Goal: Task Accomplishment & Management: Complete application form

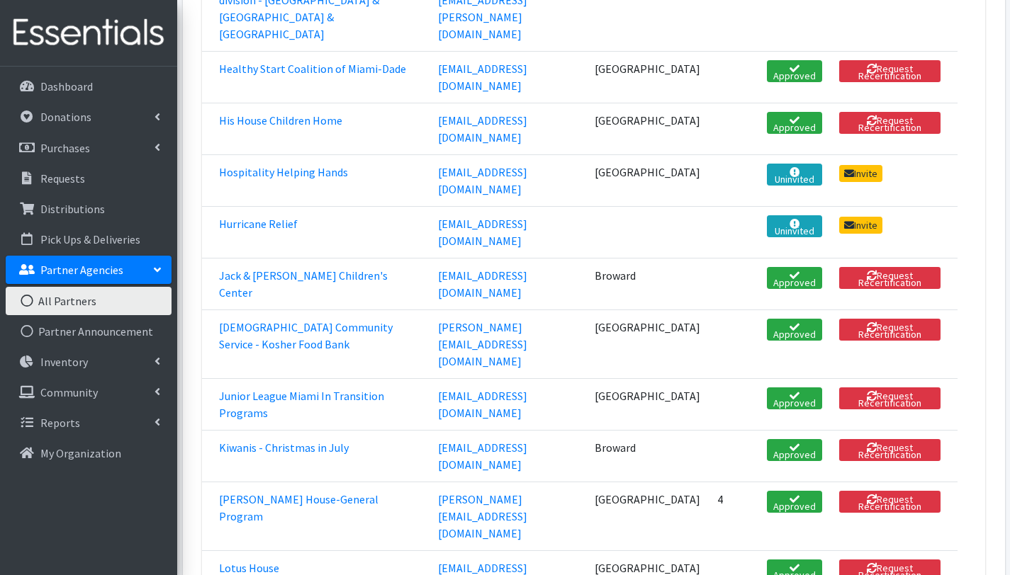
scroll to position [1719, 0]
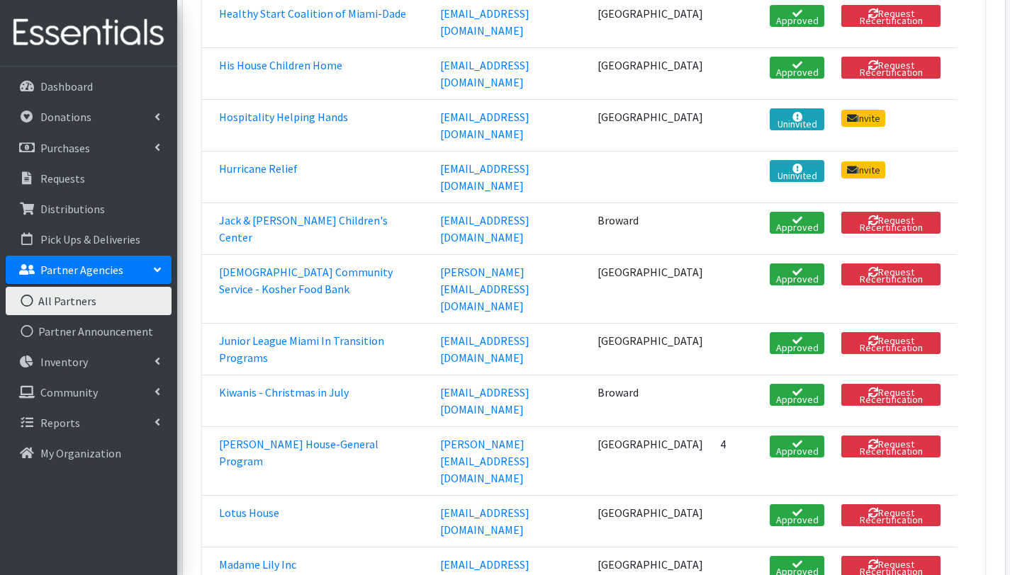
scroll to position [1707, 0]
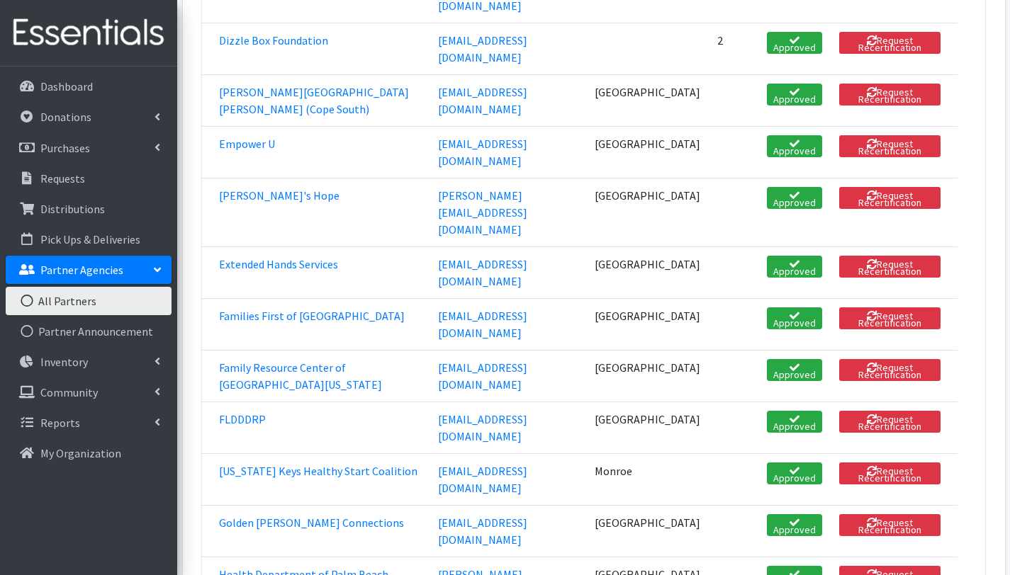
scroll to position [1033, 0]
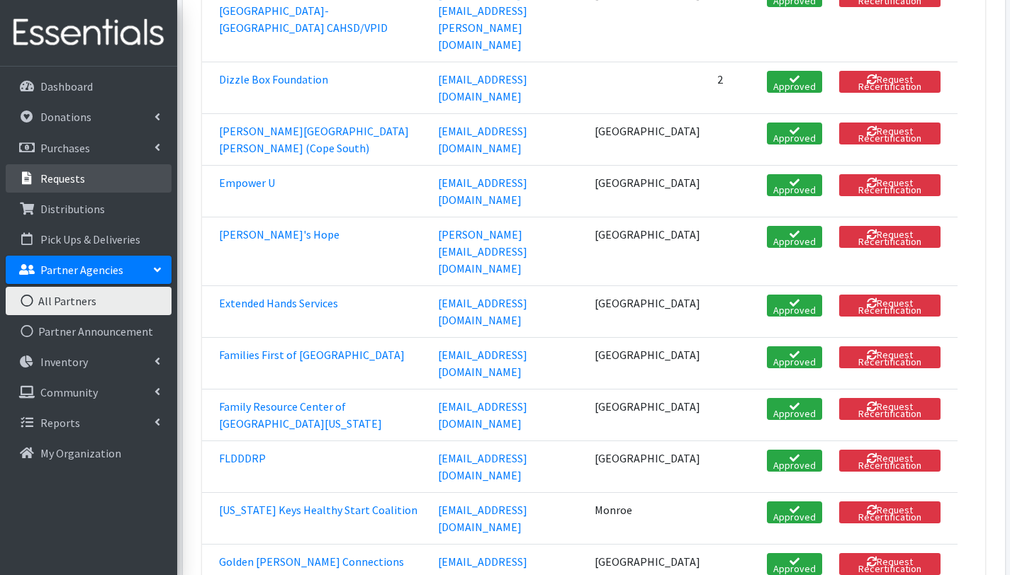
click at [69, 174] on p "Requests" at bounding box center [62, 179] width 45 height 14
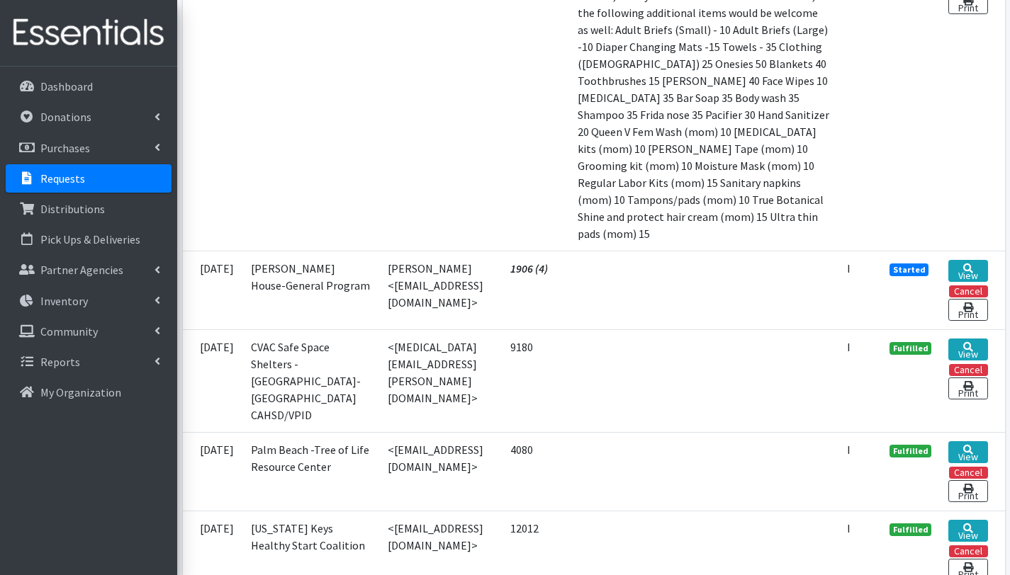
scroll to position [926, 0]
click at [320, 330] on td "[PERSON_NAME] House-General Program" at bounding box center [310, 291] width 137 height 79
click at [966, 274] on icon at bounding box center [968, 269] width 10 height 10
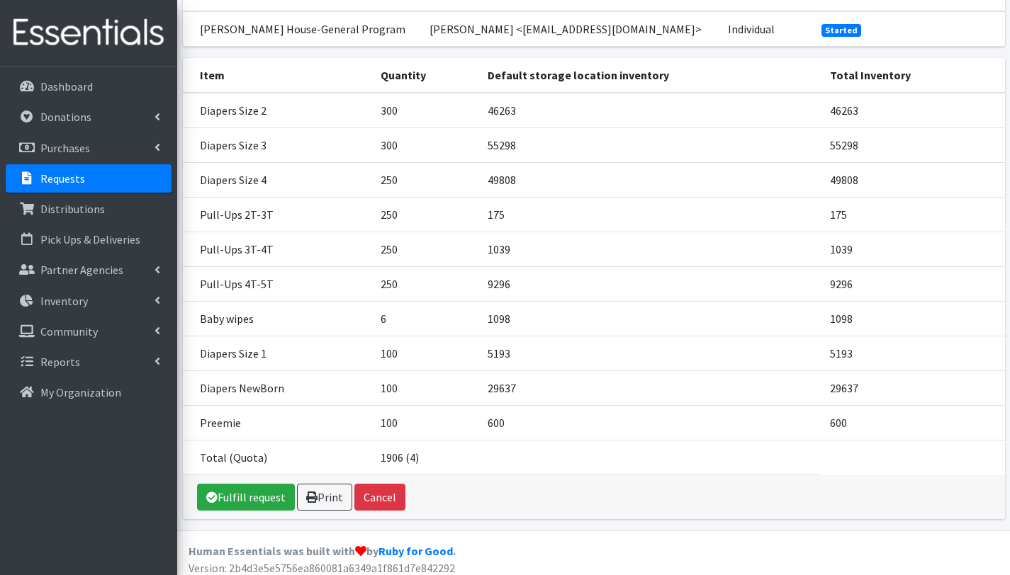
scroll to position [165, 0]
click at [252, 498] on link "Fulfill request" at bounding box center [246, 496] width 98 height 27
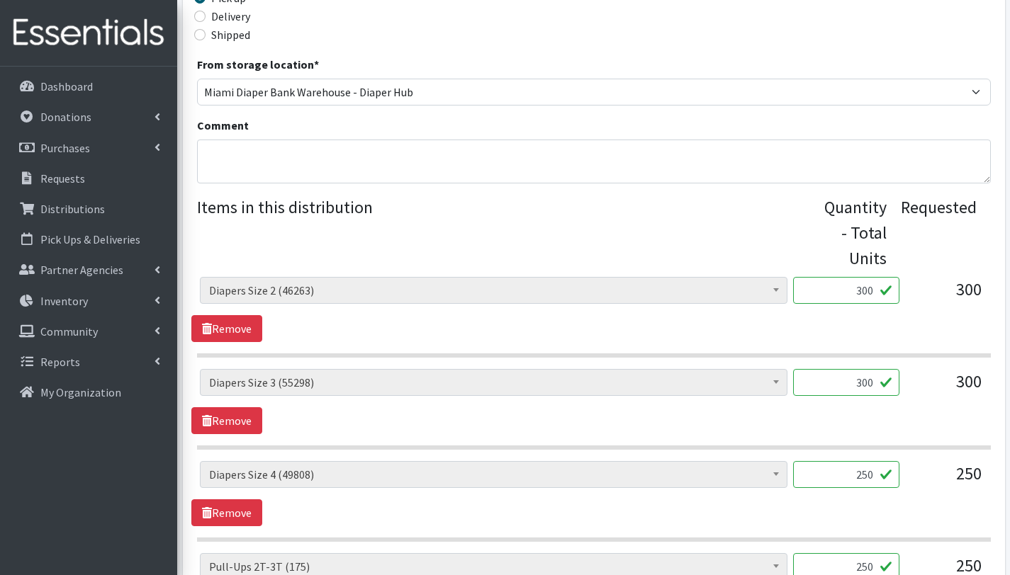
scroll to position [412, 0]
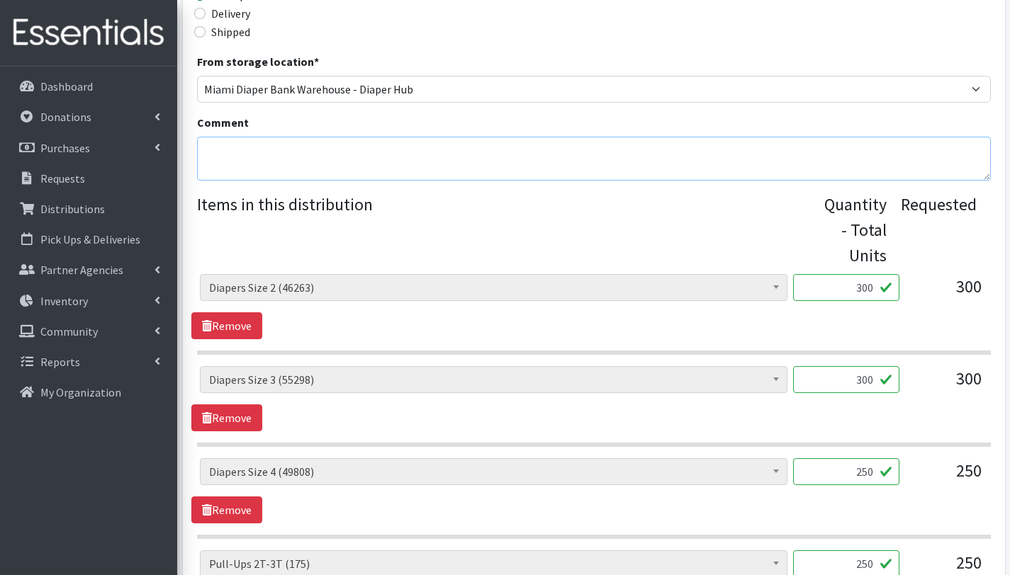
click at [324, 150] on textarea "Comment" at bounding box center [594, 159] width 794 height 44
click at [322, 150] on textarea "With this order you are aserving 38 children" at bounding box center [594, 159] width 794 height 44
click at [432, 147] on textarea "With this order you are serving 38 children" at bounding box center [594, 159] width 794 height 44
click at [483, 40] on div "Delivery method * Pick up Delivery Shipped Shipping cost" at bounding box center [594, 9] width 794 height 89
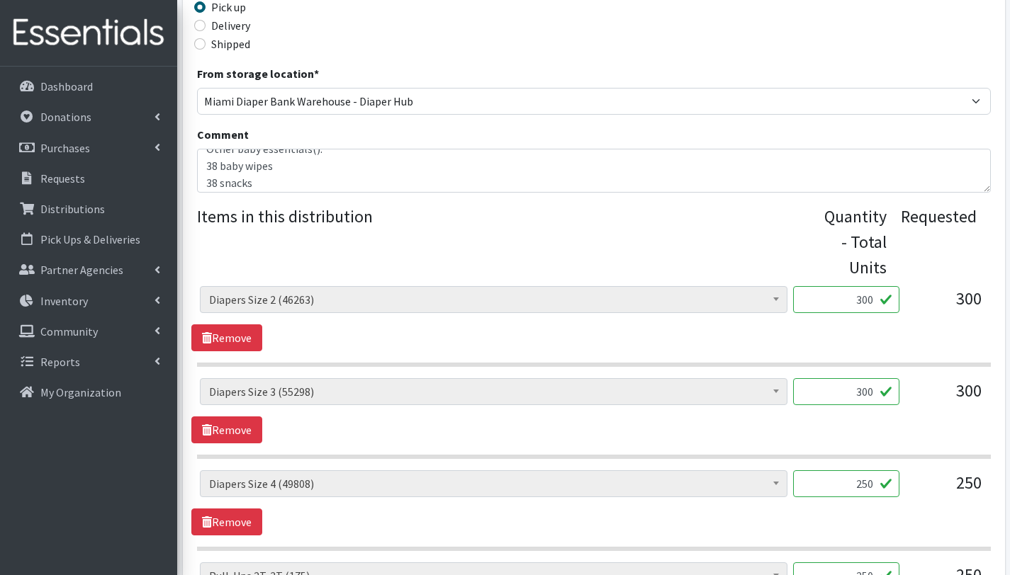
scroll to position [429, 0]
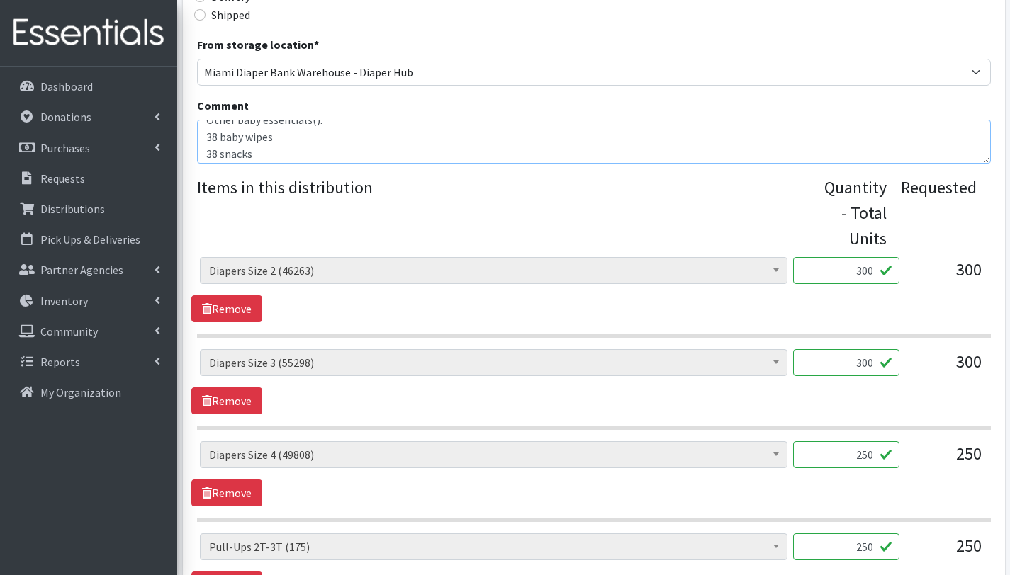
click at [289, 159] on textarea "With this order you are serving 38 children Other baby essentials(): 38 baby wi…" at bounding box center [594, 142] width 794 height 44
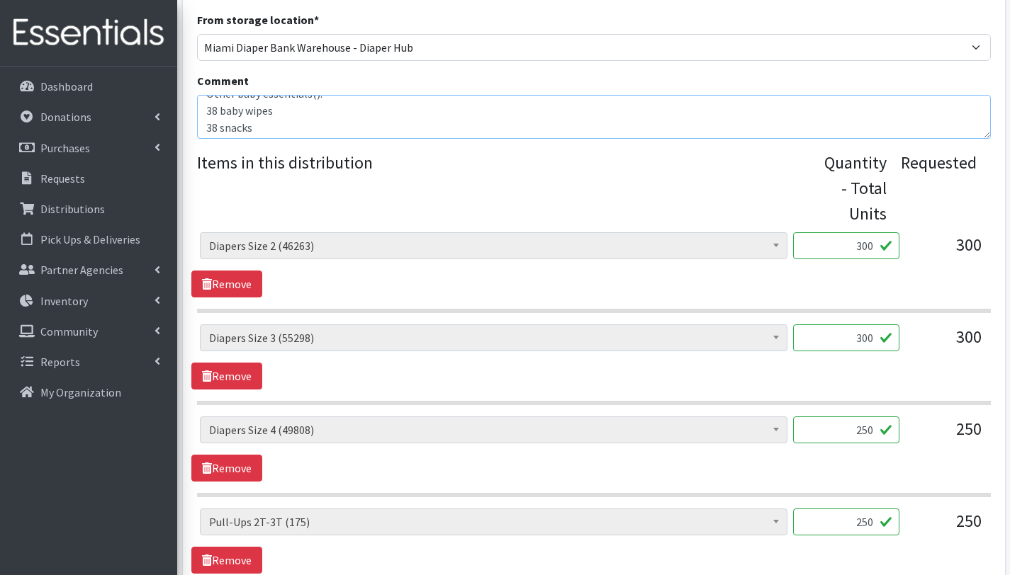
scroll to position [13, 0]
click at [444, 108] on textarea "With this order you are serving 38 children Other baby essentials(): 38 baby wi…" at bounding box center [594, 117] width 794 height 44
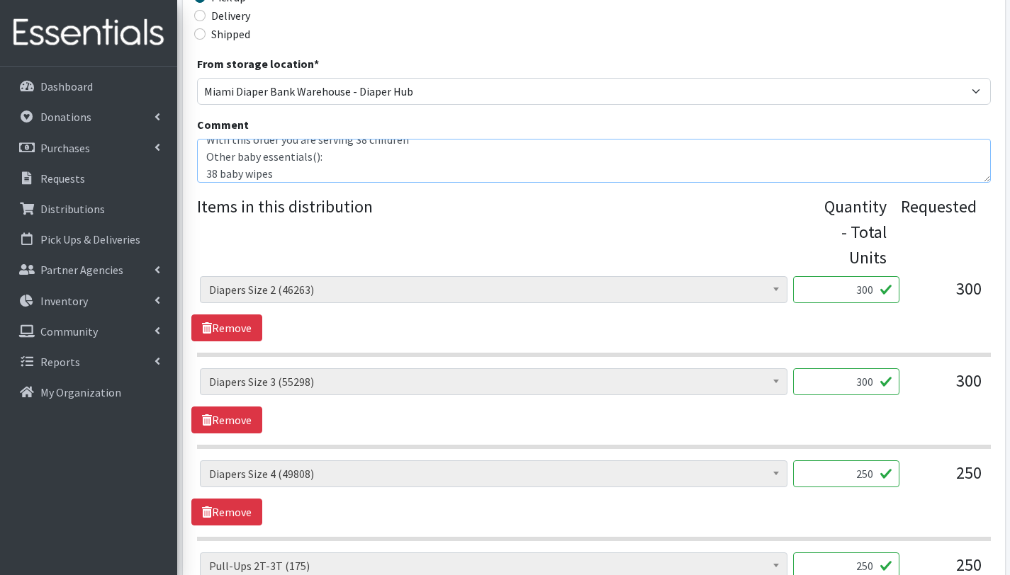
scroll to position [0, 0]
click at [418, 156] on textarea "With this order you are serving 38 children Other baby essentials(): 38 baby wi…" at bounding box center [594, 161] width 794 height 44
paste textarea "2T - Pull Ups. 250= 10 bundles"
click at [210, 176] on textarea "With this order you are serving 38 children 2T - Pull Ups. 250= 10 bundles 2T -…" at bounding box center [594, 161] width 794 height 44
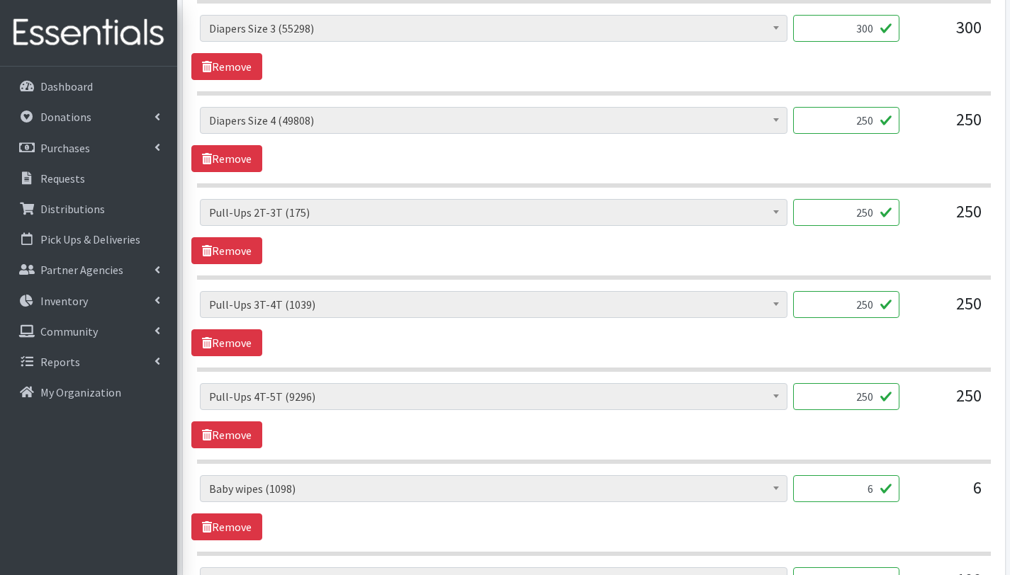
scroll to position [765, 0]
type textarea "With this order you are serving 38 children 2T - Pull Ups. 250= 10 bundles 3T -…"
click at [248, 250] on link "Remove" at bounding box center [226, 250] width 71 height 27
click at [250, 252] on link "Remove" at bounding box center [226, 250] width 71 height 27
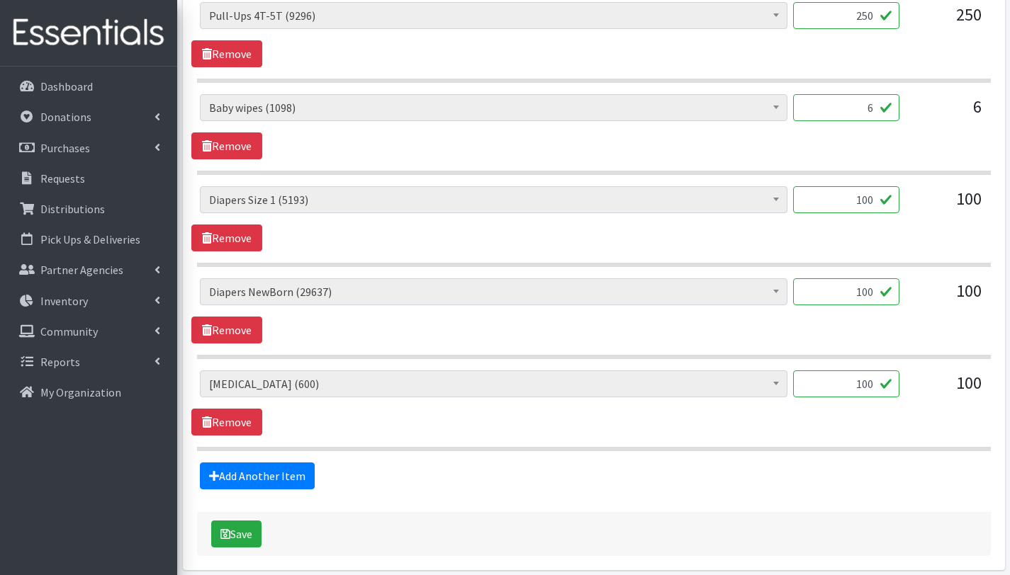
scroll to position [1020, 0]
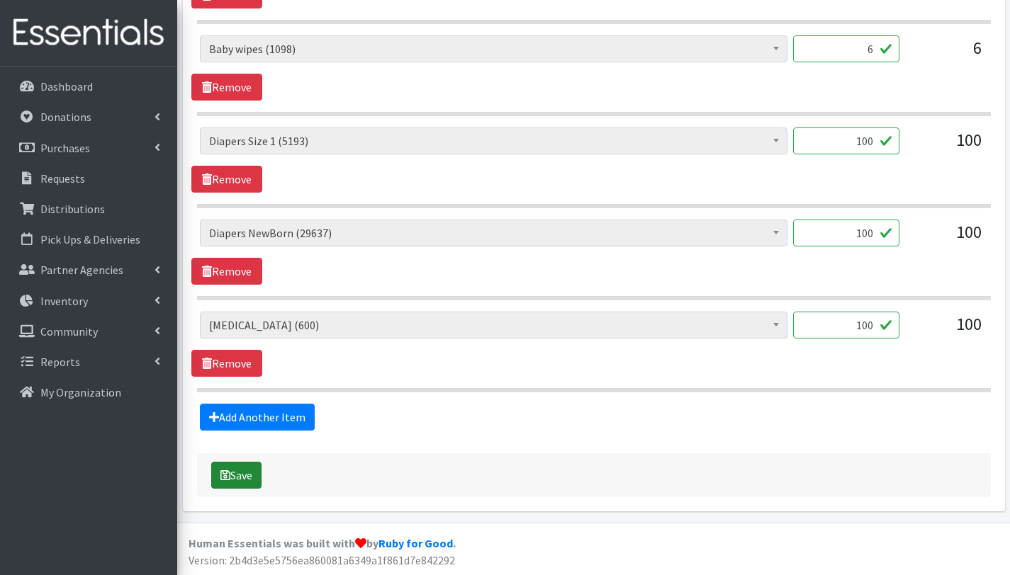
click at [245, 477] on button "Save" at bounding box center [236, 475] width 50 height 27
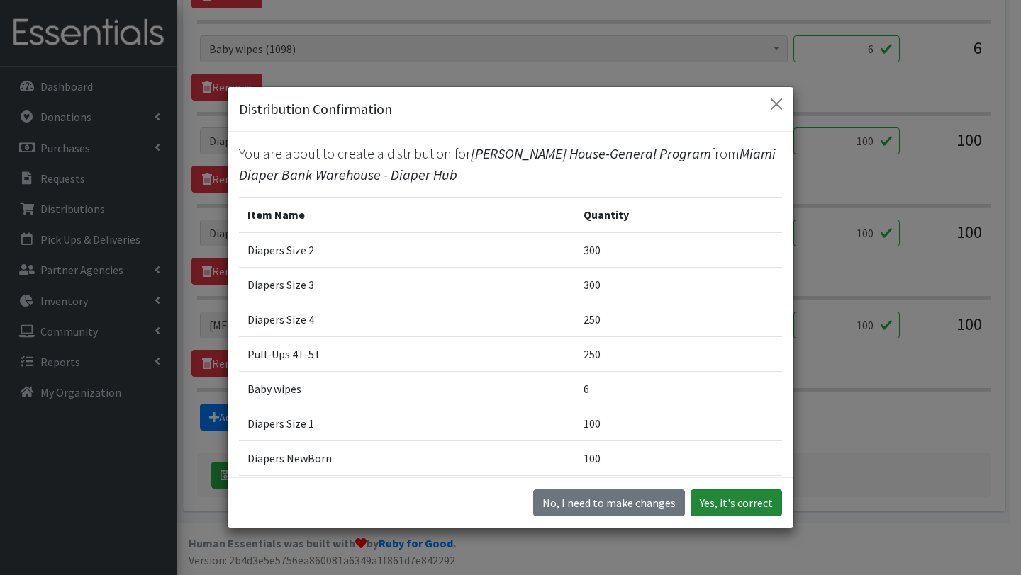
click at [711, 507] on button "Yes, it's correct" at bounding box center [735, 503] width 91 height 27
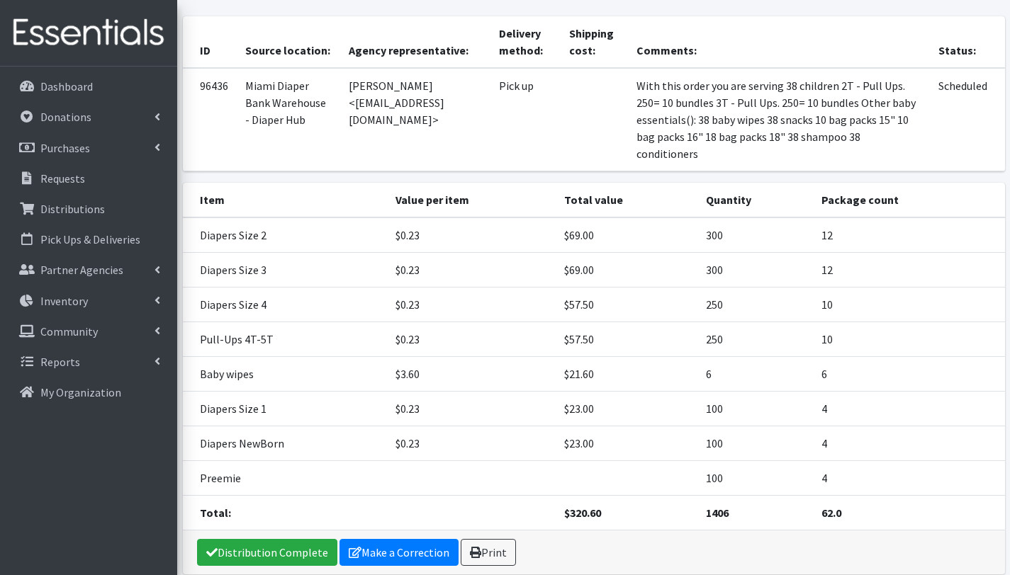
scroll to position [257, 0]
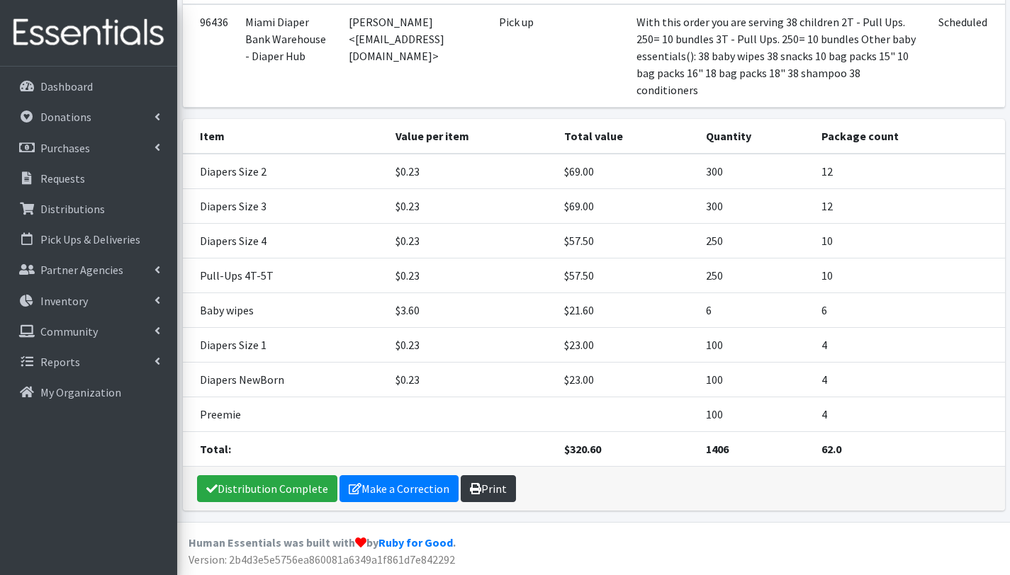
click at [494, 491] on link "Print" at bounding box center [488, 489] width 55 height 27
click at [86, 178] on link "Requests" at bounding box center [89, 178] width 166 height 28
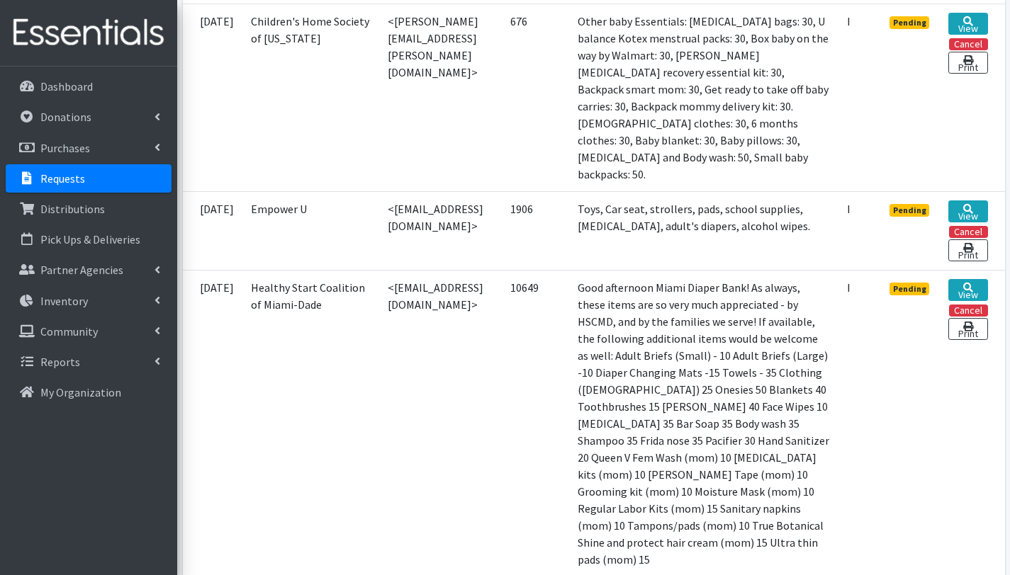
scroll to position [599, 0]
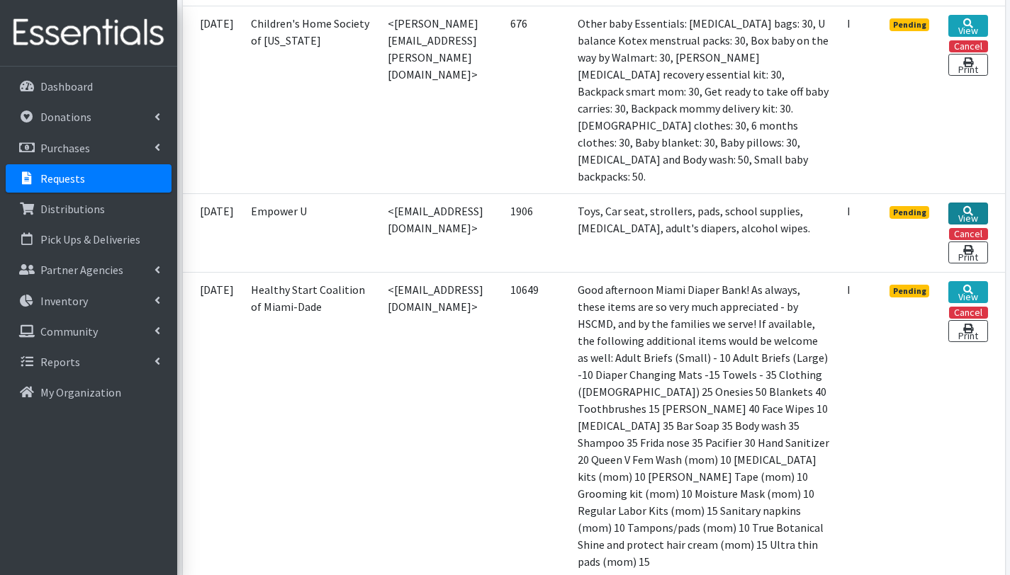
click at [961, 203] on link "View" at bounding box center [967, 214] width 39 height 22
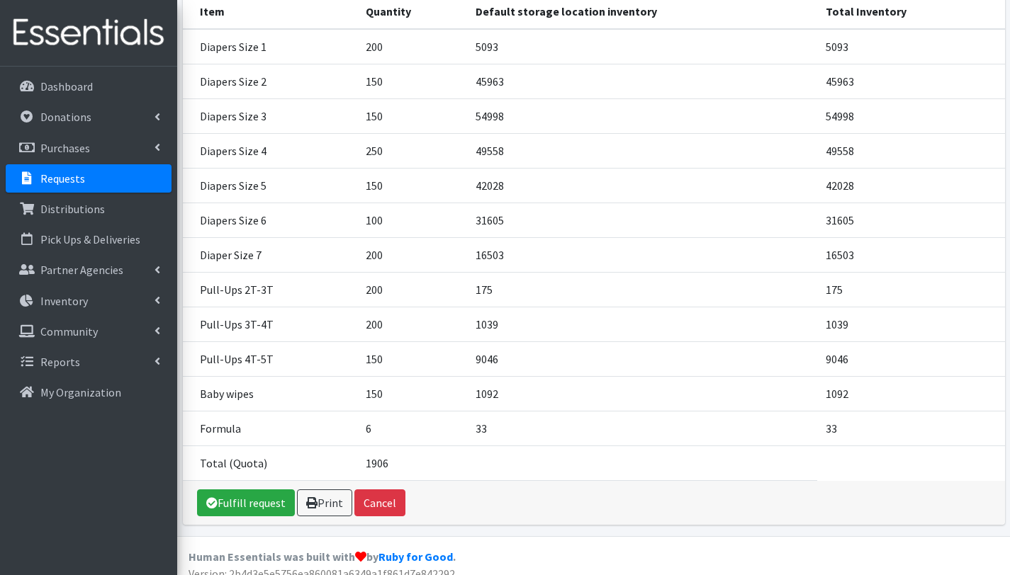
scroll to position [248, 0]
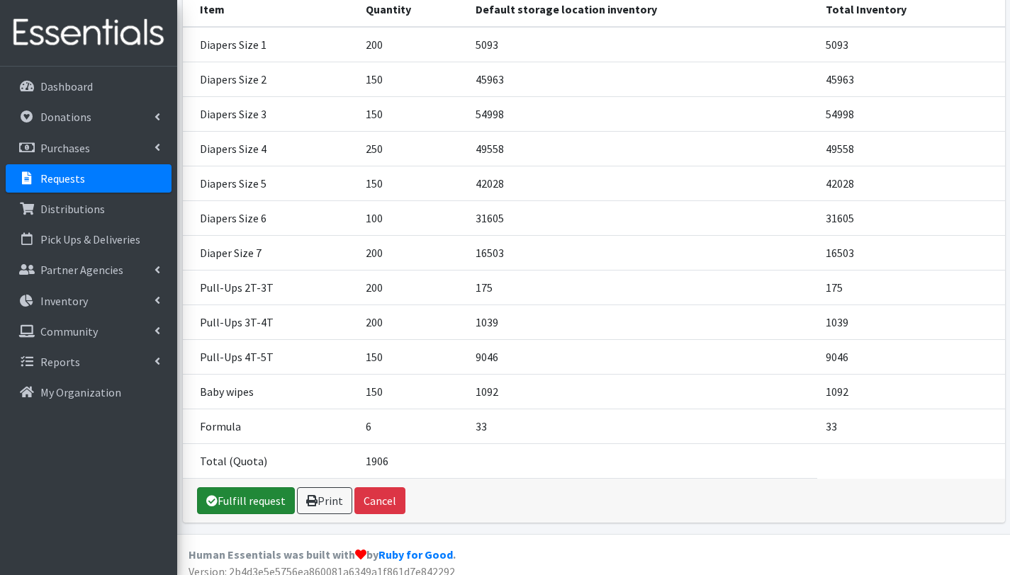
click at [254, 505] on link "Fulfill request" at bounding box center [246, 501] width 98 height 27
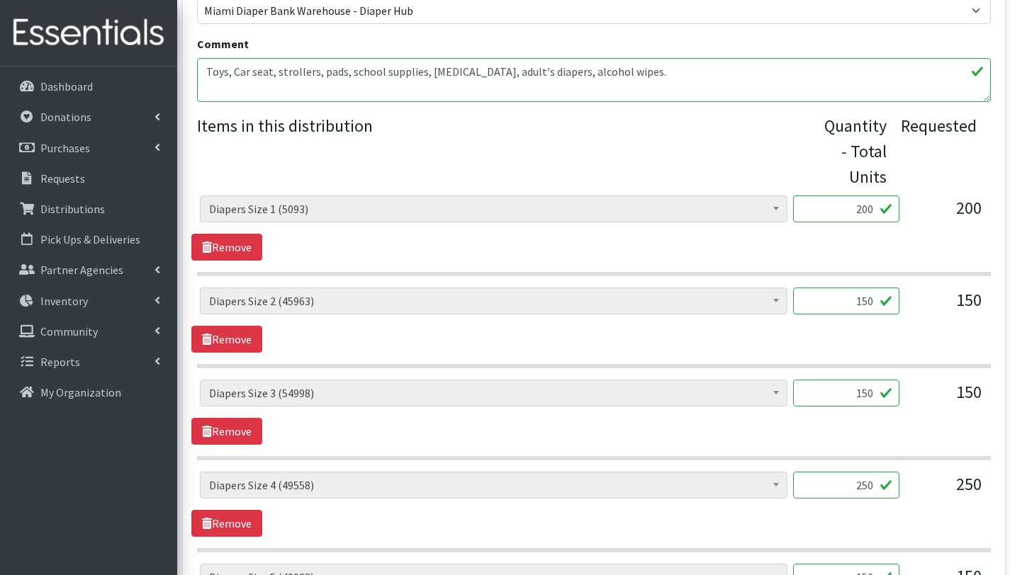
scroll to position [493, 0]
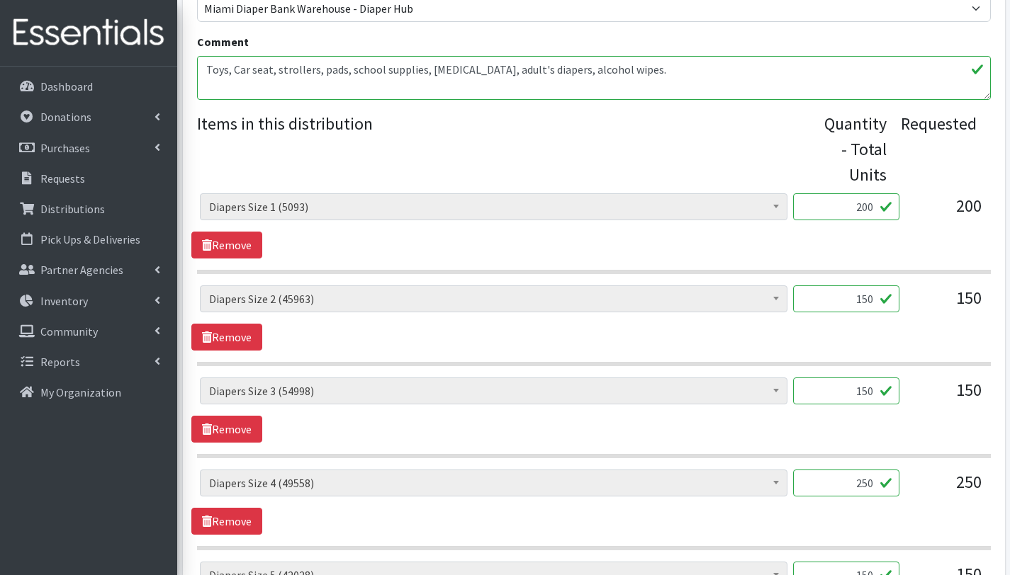
click at [204, 67] on textarea "Toys, Car seat, strollers, pads, school supplies, [MEDICAL_DATA], adult's diape…" at bounding box center [594, 78] width 794 height 44
paste textarea "2T - Pull Ups. 250= 10 bundles"
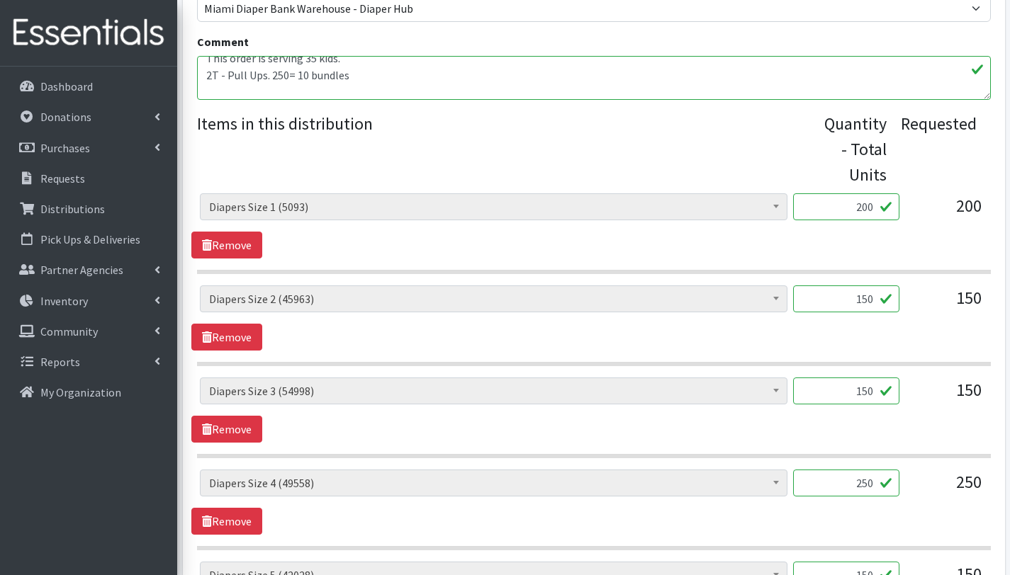
paste textarea "2T - Pull Ups. 250= 10 bundles"
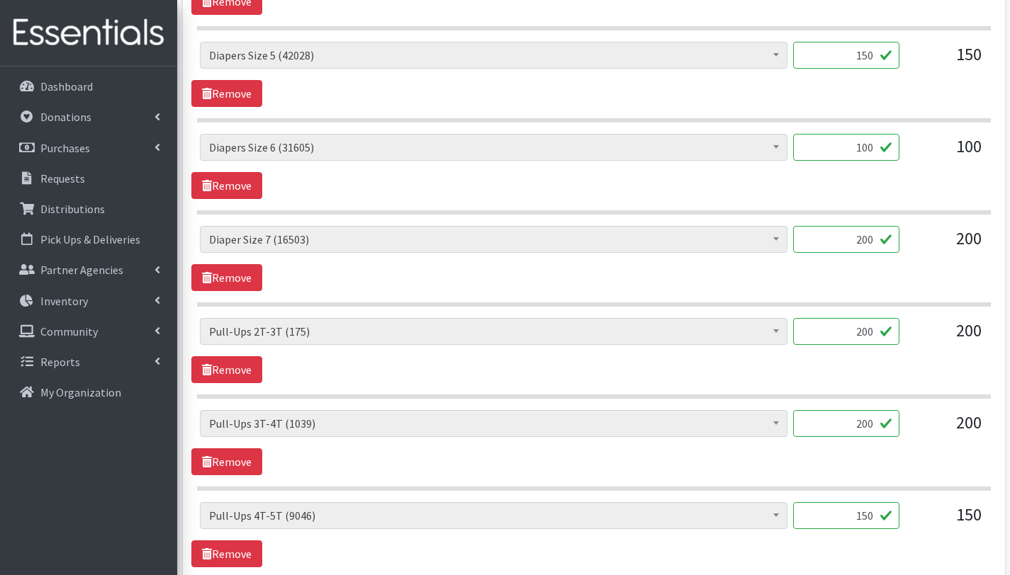
scroll to position [1016, 0]
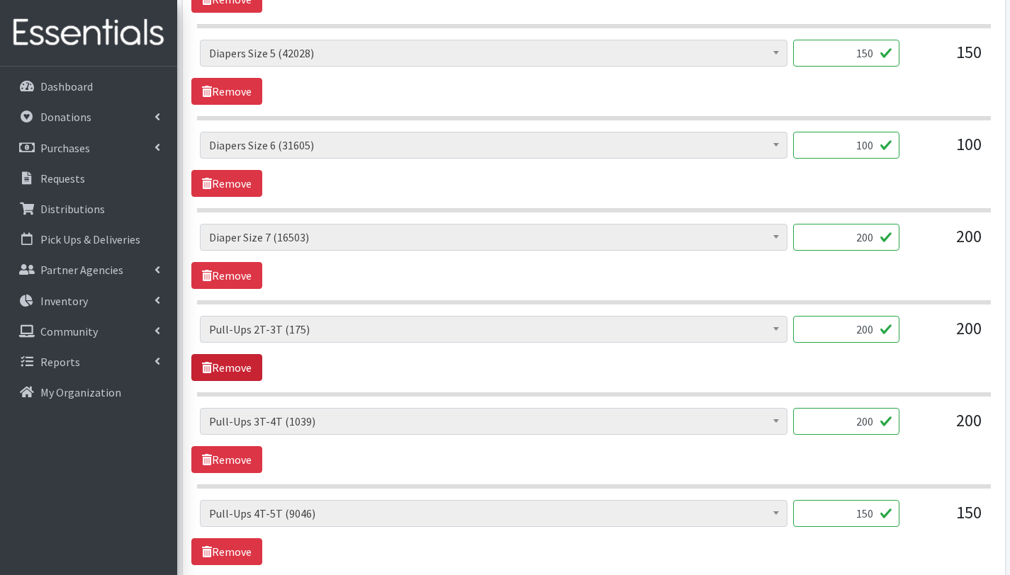
click at [256, 369] on link "Remove" at bounding box center [226, 367] width 71 height 27
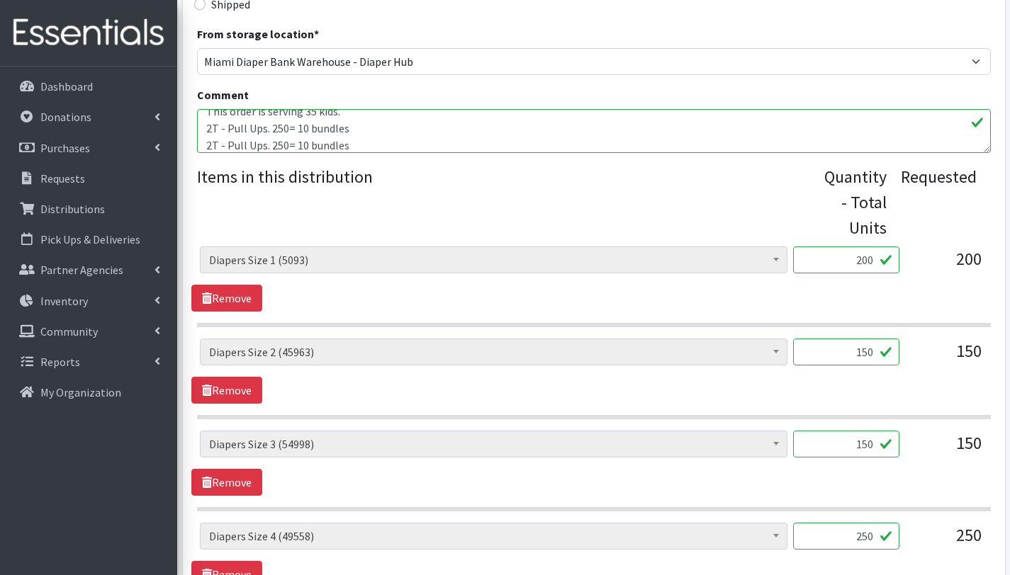
scroll to position [439, 0]
click at [282, 131] on textarea "Toys, Car seat, strollers, pads, school supplies, [MEDICAL_DATA], adult's diape…" at bounding box center [594, 133] width 794 height 44
drag, startPoint x: 358, startPoint y: 147, endPoint x: 182, endPoint y: 146, distance: 175.8
click at [183, 146] on div "Partner * 305 Pink Pack A Safe Haven for Newborns Basic Needs Miami Belafonte T…" at bounding box center [594, 534] width 822 height 1669
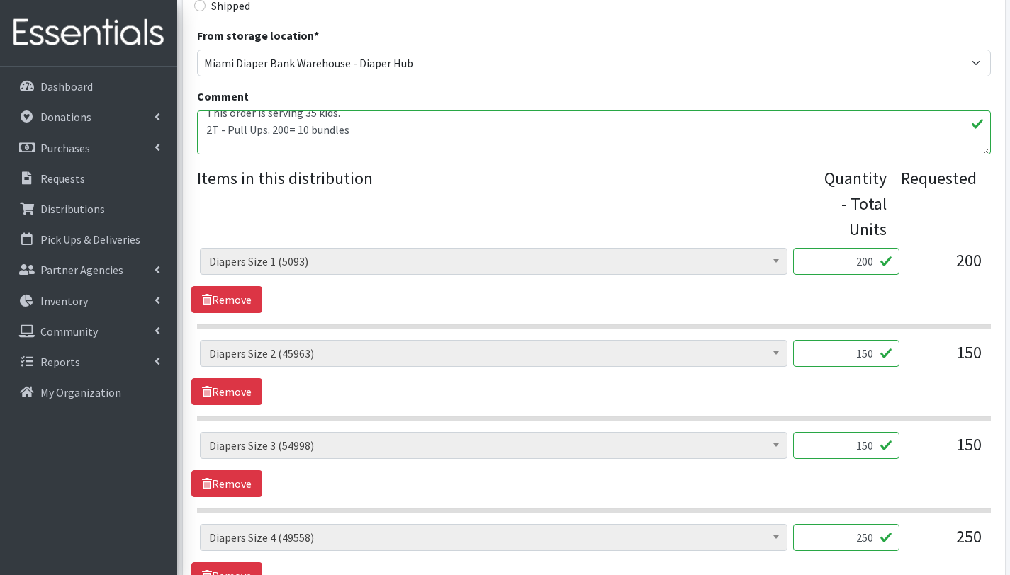
click at [305, 128] on textarea "Toys, Car seat, strollers, pads, school supplies, [MEDICAL_DATA], adult's diape…" at bounding box center [594, 133] width 794 height 44
click at [232, 147] on textarea "Toys, Car seat, strollers, pads, school supplies, [MEDICAL_DATA], adult's diape…" at bounding box center [594, 133] width 794 height 44
click at [206, 132] on textarea "Toys, Car seat, strollers, pads, school supplies, [MEDICAL_DATA], adult's diape…" at bounding box center [594, 133] width 794 height 44
click at [204, 147] on textarea "Toys, Car seat, strollers, pads, school supplies, [MEDICAL_DATA], adult's diape…" at bounding box center [594, 133] width 794 height 44
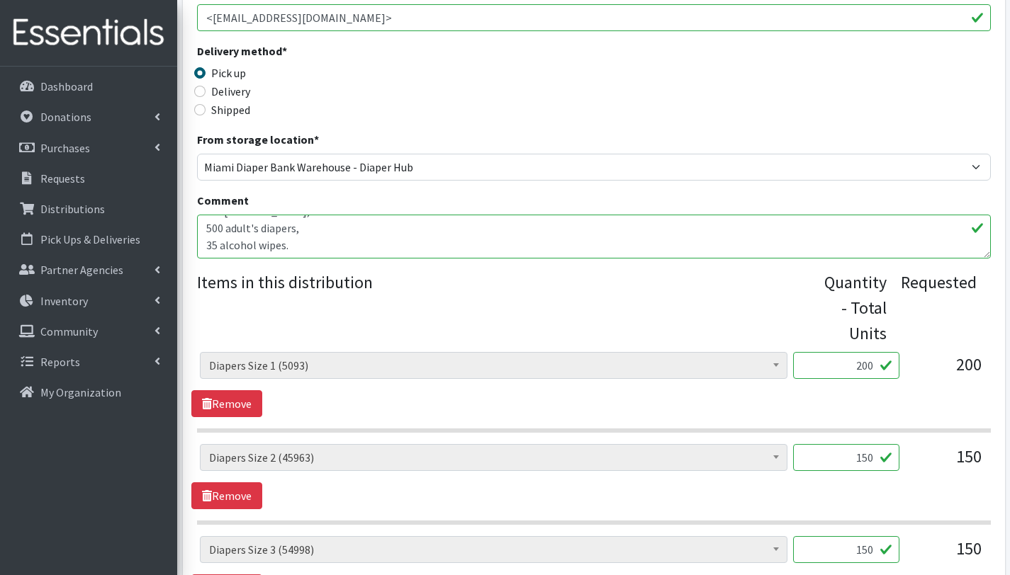
scroll to position [332, 0]
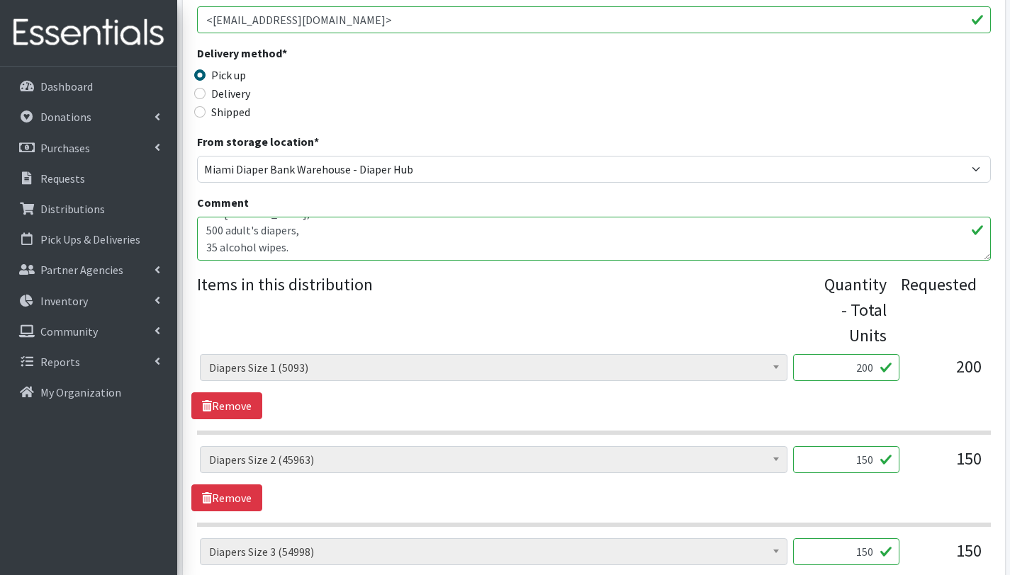
click at [286, 243] on textarea "Toys, Car seat, strollers, pads, school supplies, [MEDICAL_DATA], adult's diape…" at bounding box center [594, 239] width 794 height 44
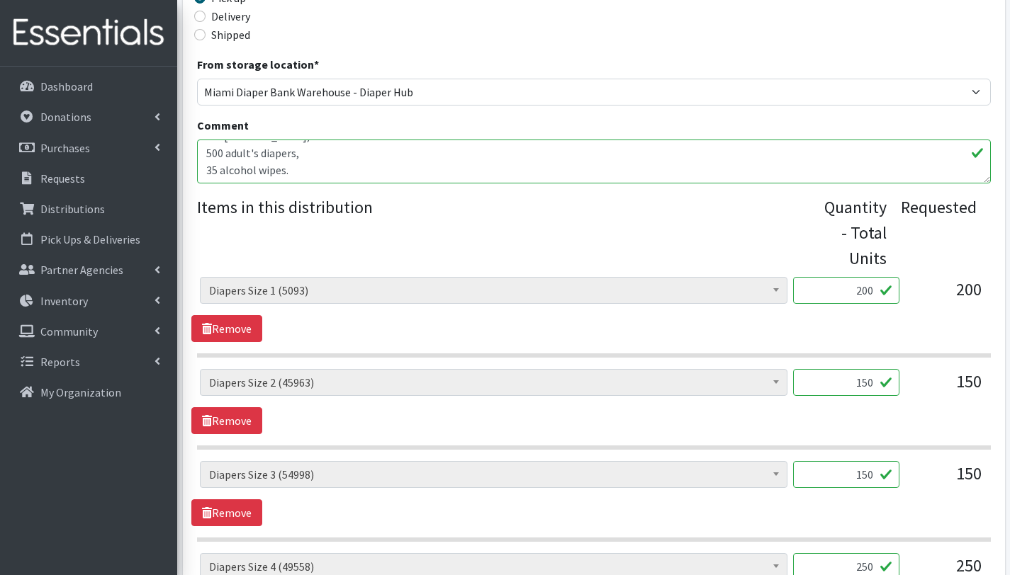
scroll to position [164, 0]
click at [215, 175] on textarea "Toys, Car seat, strollers, pads, school supplies, baby shampoo, adult's diapers…" at bounding box center [594, 162] width 794 height 44
click at [299, 171] on textarea "Toys, Car seat, strollers, pads, school supplies, baby shampoo, adult's diapers…" at bounding box center [594, 162] width 794 height 44
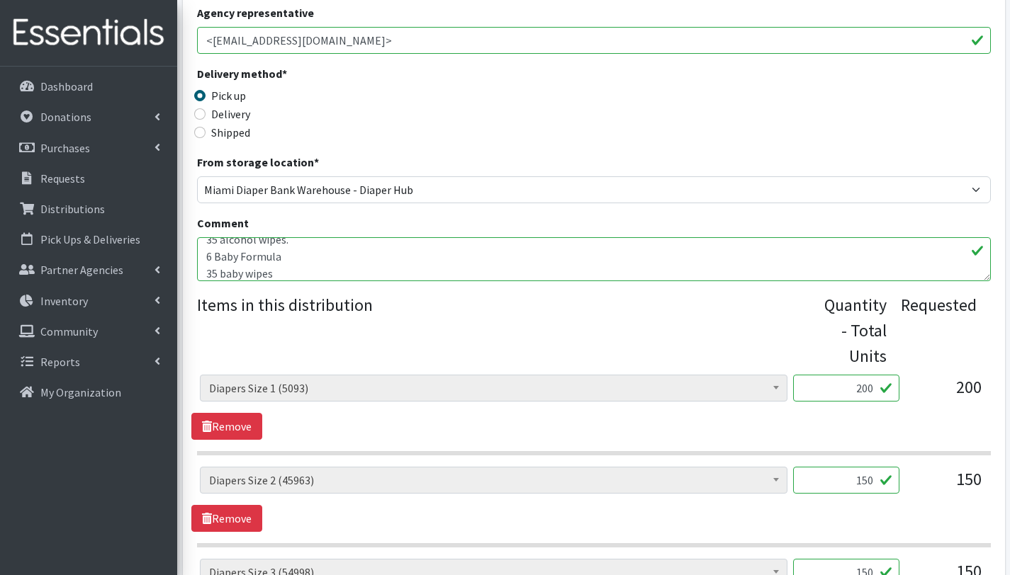
scroll to position [309, 0]
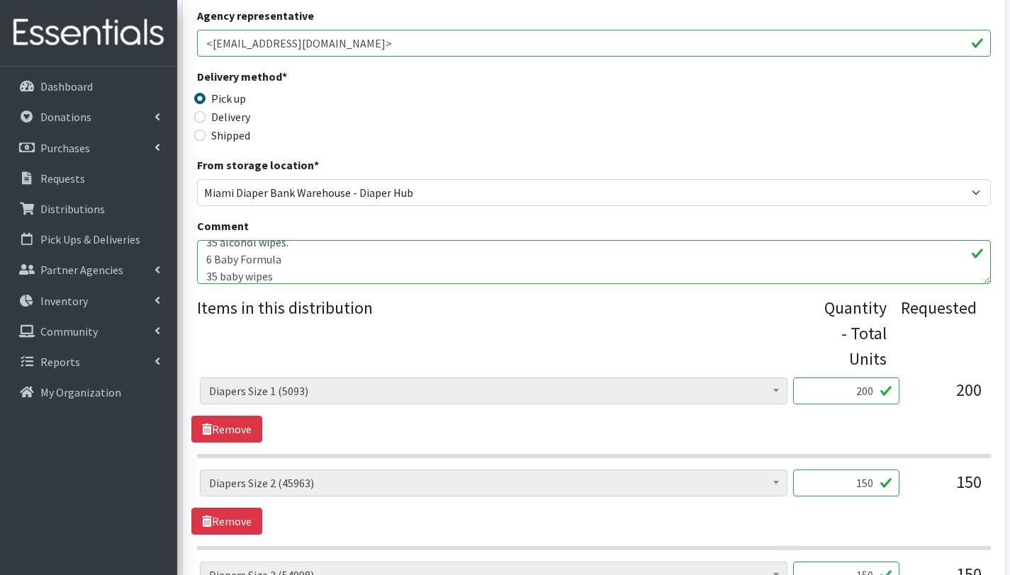
click at [348, 264] on textarea "Toys, Car seat, strollers, pads, school supplies, baby shampoo, adult's diapers…" at bounding box center [594, 262] width 794 height 44
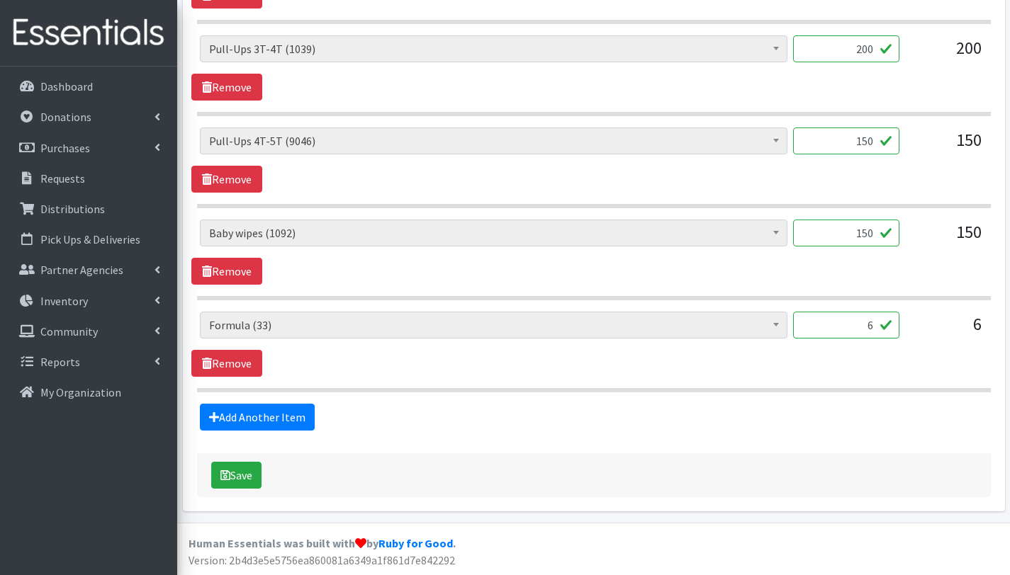
scroll to position [1296, 0]
type textarea "This order is serving 35 kids. 2T - Pull Ups. 200= 8 bundles Other baby essenti…"
click at [873, 232] on input "150" at bounding box center [846, 233] width 106 height 27
type input "1"
type input "35"
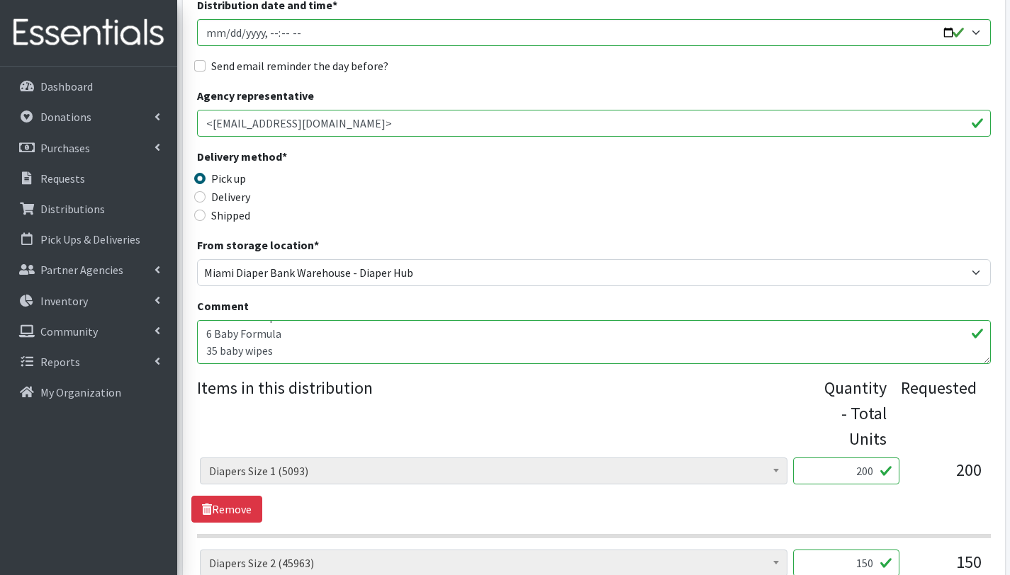
scroll to position [228, 0]
click at [257, 338] on textarea "Toys, Car seat, strollers, pads, school supplies, baby shampoo, adult's diapers…" at bounding box center [594, 343] width 794 height 44
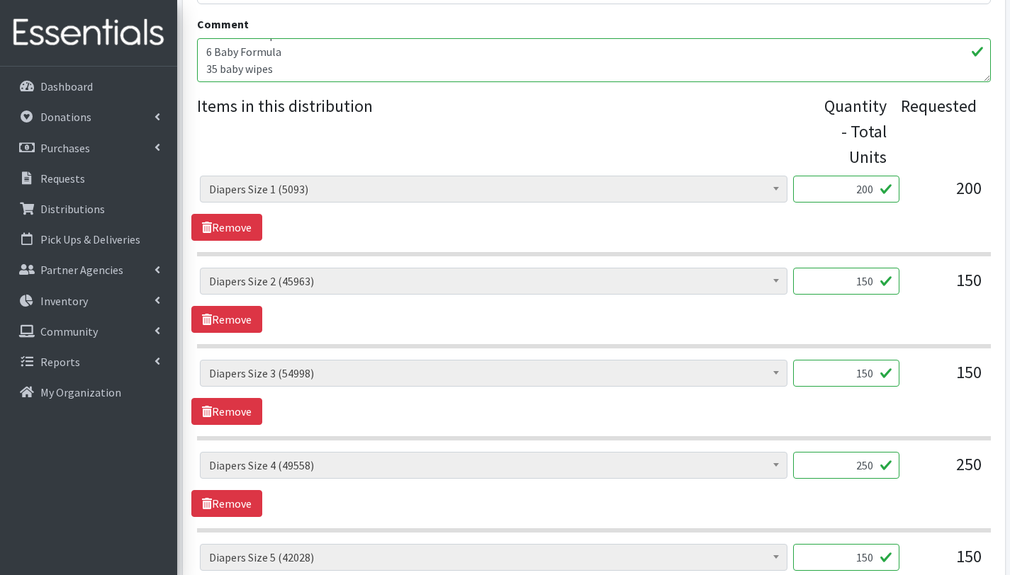
scroll to position [1296, 0]
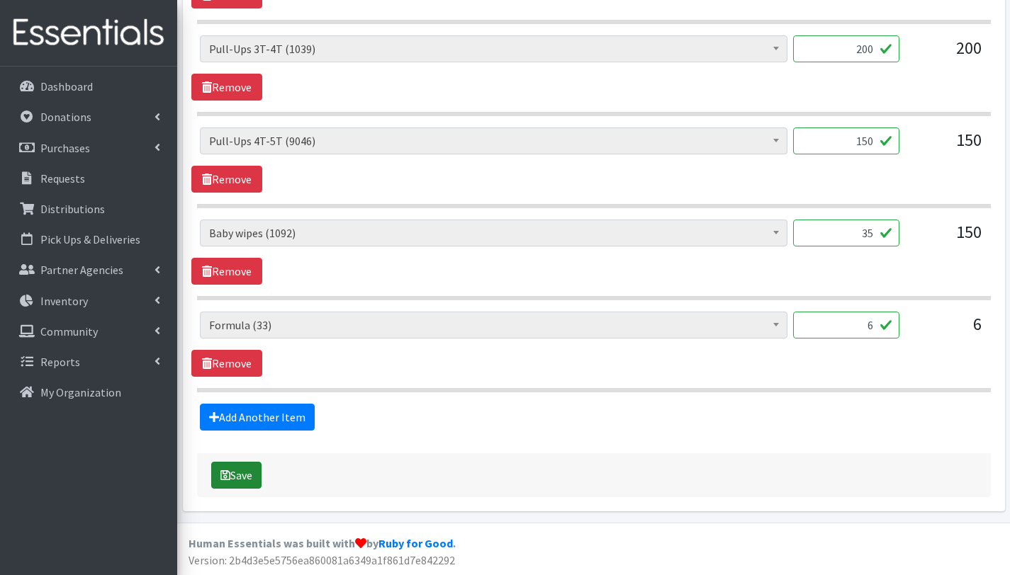
click at [250, 484] on button "Save" at bounding box center [236, 475] width 50 height 27
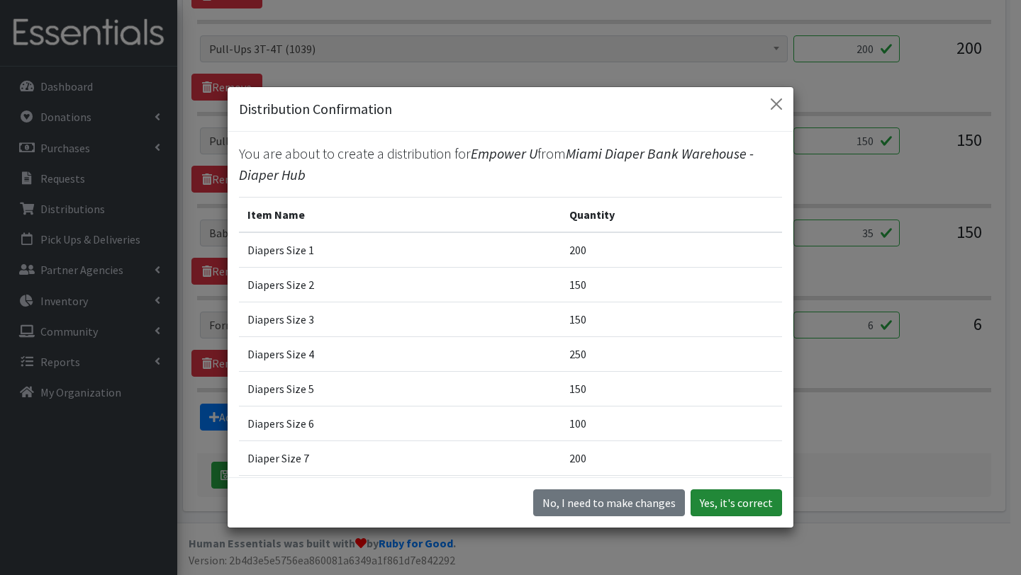
click at [725, 499] on button "Yes, it's correct" at bounding box center [735, 503] width 91 height 27
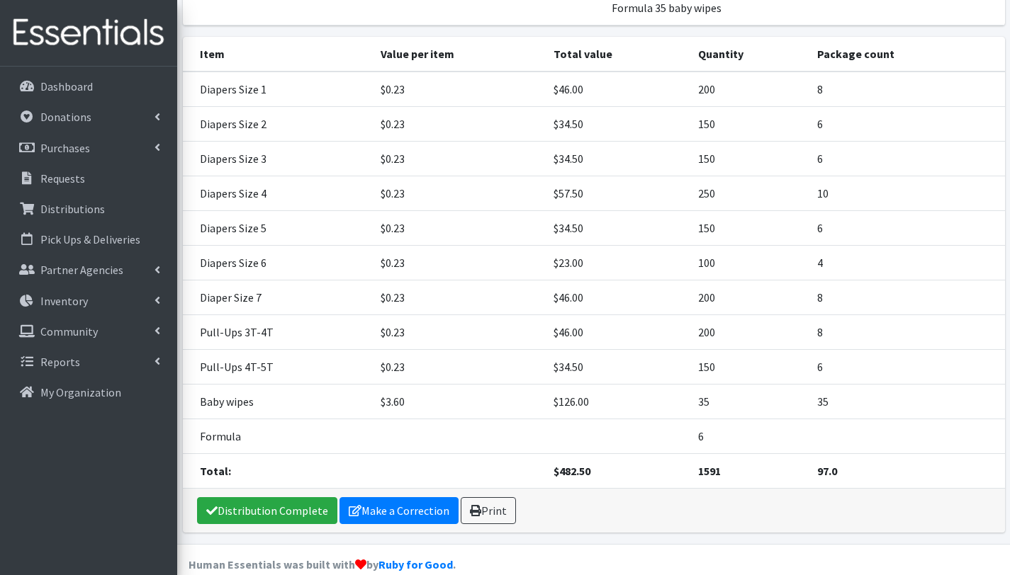
scroll to position [361, 0]
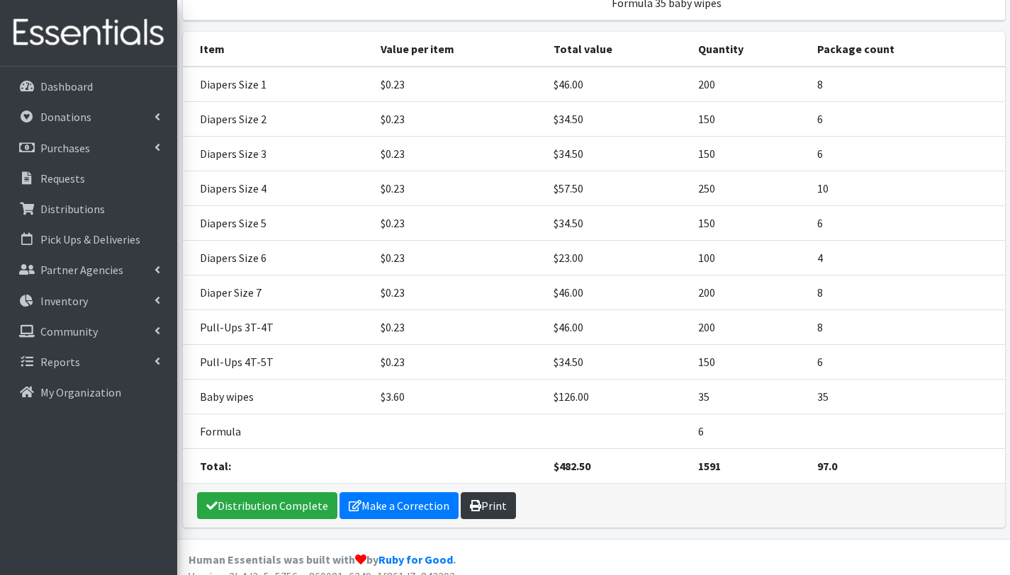
click at [478, 493] on link "Print" at bounding box center [488, 506] width 55 height 27
click at [93, 186] on link "Requests" at bounding box center [89, 178] width 166 height 28
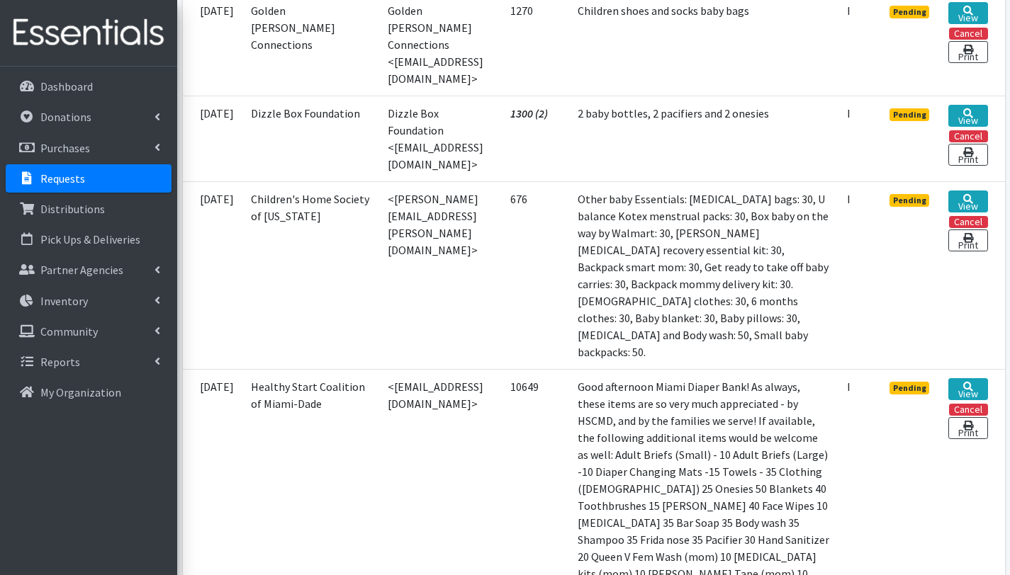
scroll to position [364, 0]
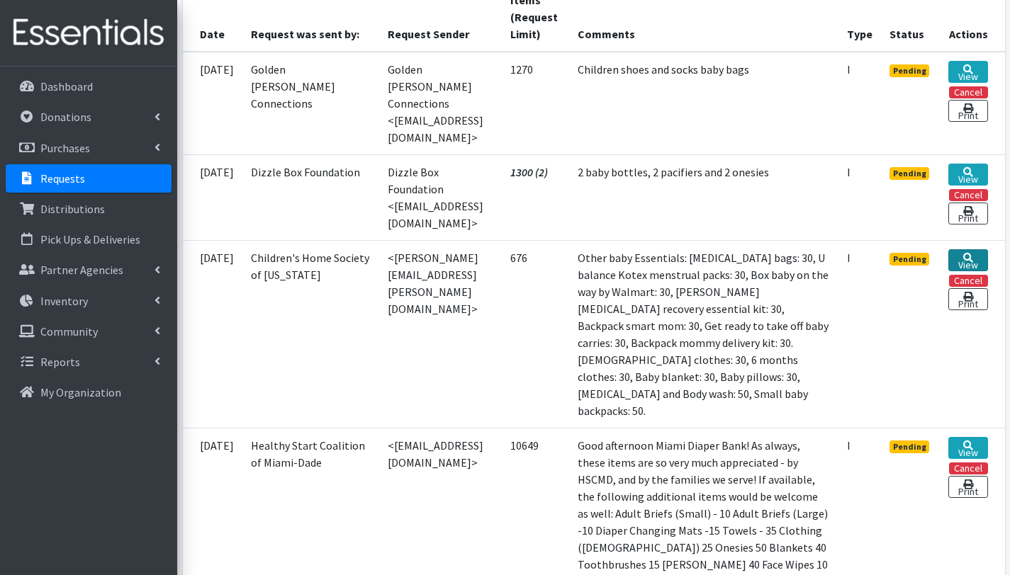
click at [972, 249] on link "View" at bounding box center [967, 260] width 39 height 22
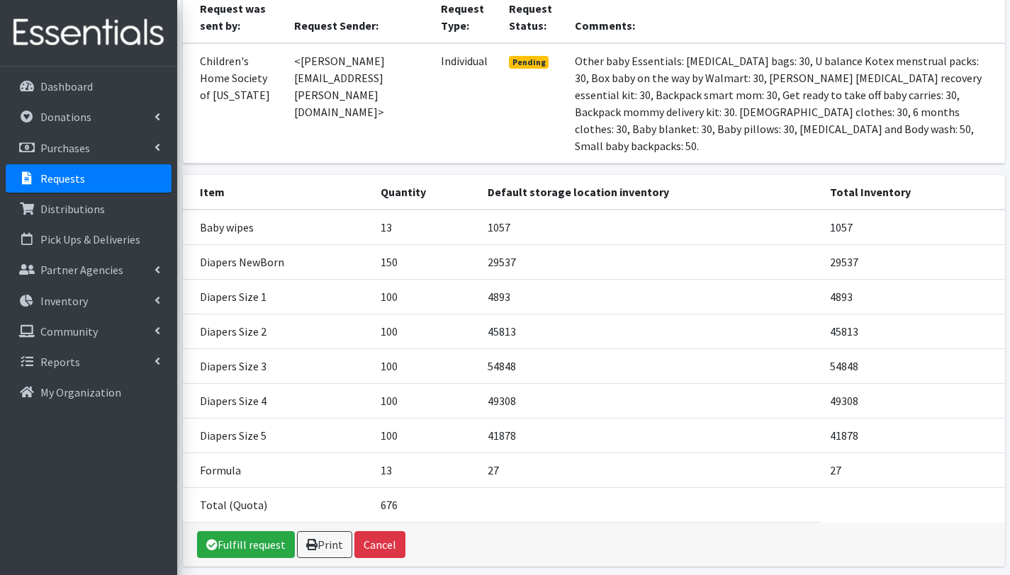
scroll to position [188, 0]
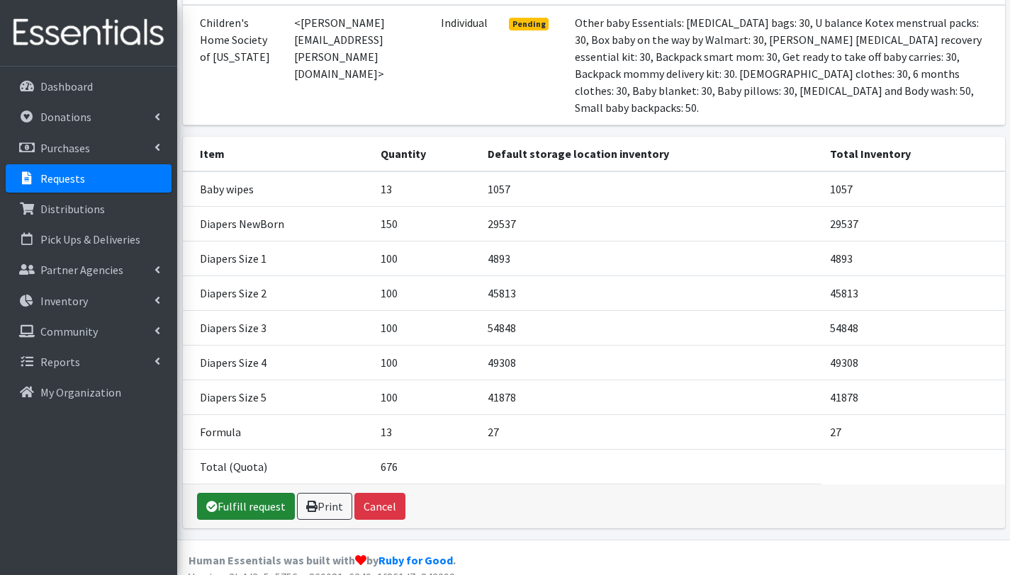
click at [262, 493] on link "Fulfill request" at bounding box center [246, 506] width 98 height 27
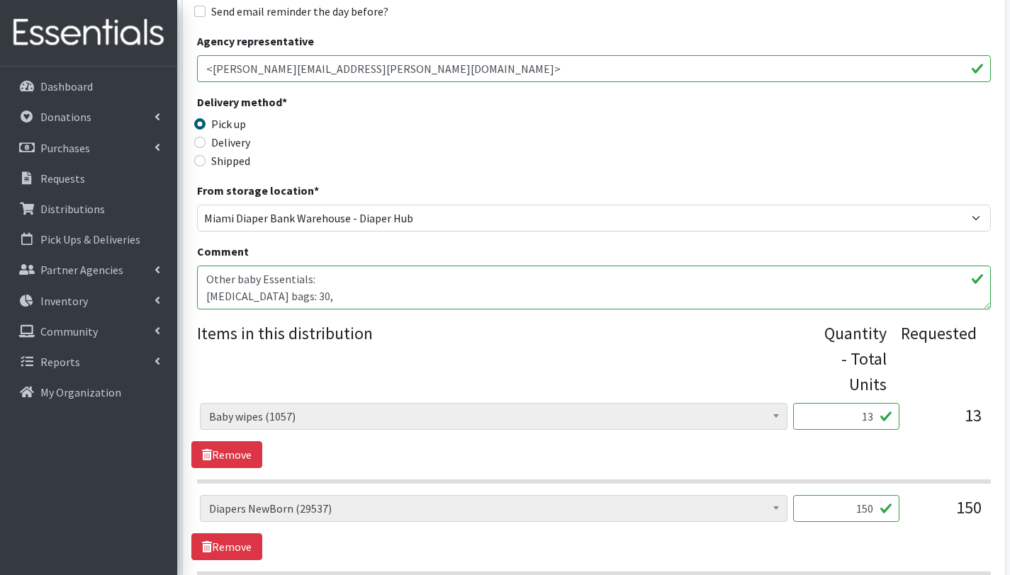
scroll to position [215, 0]
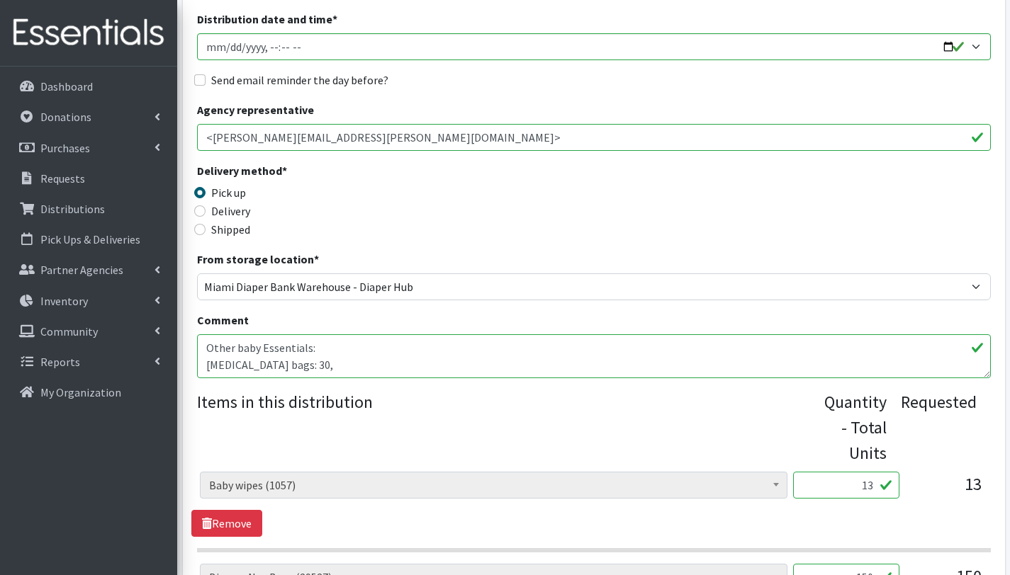
click at [206, 347] on textarea "Other baby Essentials: [MEDICAL_DATA] bags: 30, U balance Kotex menstrual packs…" at bounding box center [594, 357] width 794 height 44
click at [207, 354] on textarea "Other baby Essentials: [MEDICAL_DATA] bags: 30, U balance Kotex menstrual packs…" at bounding box center [594, 357] width 794 height 44
drag, startPoint x: 206, startPoint y: 349, endPoint x: 379, endPoint y: 352, distance: 173.0
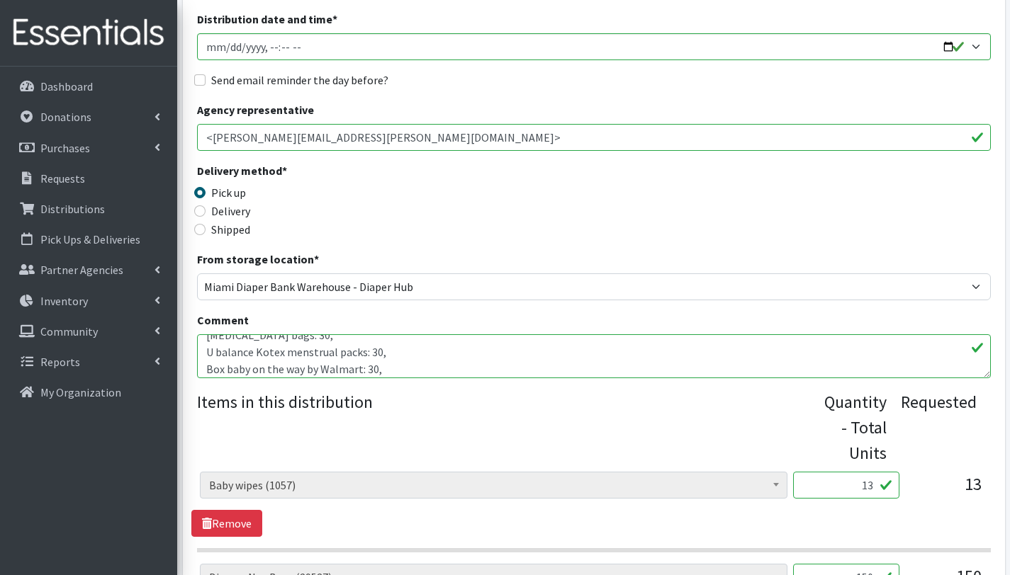
click at [379, 352] on textarea "Other baby Essentials: [MEDICAL_DATA] bags: 30, U balance Kotex menstrual packs…" at bounding box center [594, 357] width 794 height 44
click at [227, 355] on textarea "Other baby Essentials: [MEDICAL_DATA] bags: 30, U balance Kotex menstrual packs…" at bounding box center [594, 357] width 794 height 44
paste textarea "U balance Kotex menstrual packs: 30"
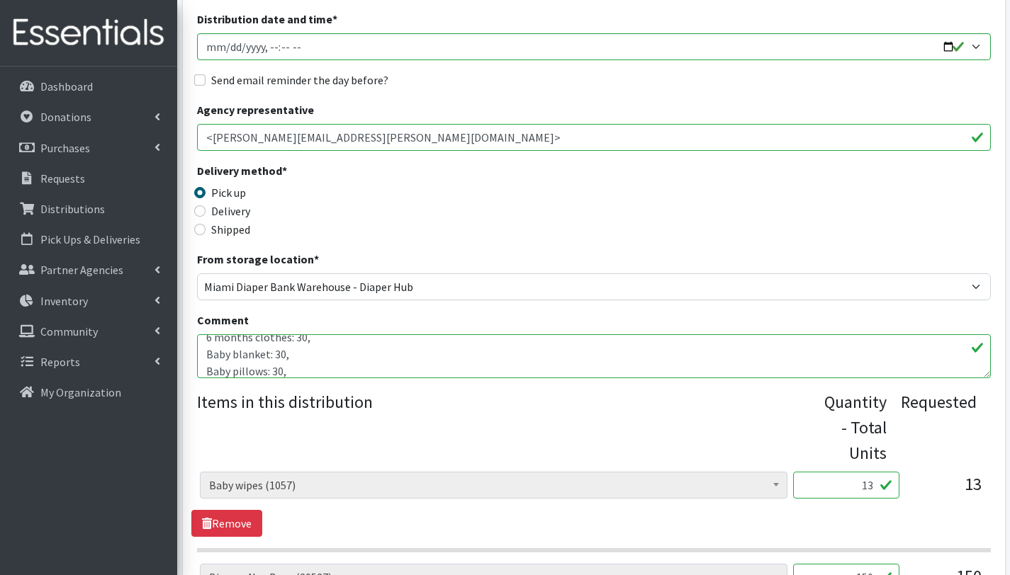
drag, startPoint x: 303, startPoint y: 341, endPoint x: 179, endPoint y: 346, distance: 124.1
click at [215, 357] on textarea "Other baby Essentials: [MEDICAL_DATA] bags: 30, U balance Kotex menstrual packs…" at bounding box center [594, 357] width 794 height 44
paste textarea "Baby blanket: 30,"
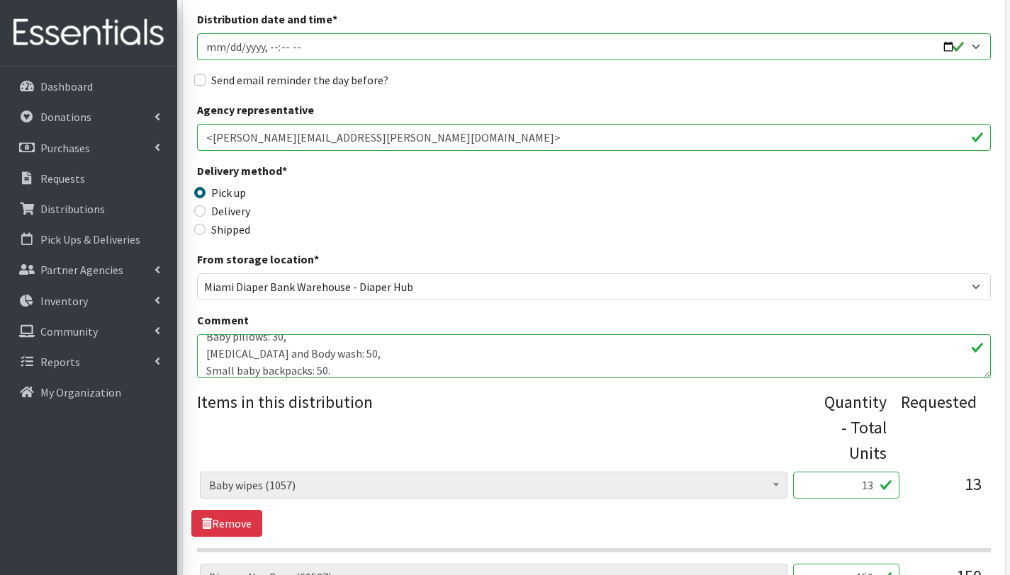
scroll to position [269, 0]
drag, startPoint x: 375, startPoint y: 351, endPoint x: 205, endPoint y: 351, distance: 170.1
click at [205, 351] on textarea "Other baby Essentials: [MEDICAL_DATA] bags: 30, U balance Kotex menstrual packs…" at bounding box center [594, 357] width 794 height 44
click at [218, 364] on textarea "Other baby Essentials: [MEDICAL_DATA] bags: 30, U balance Kotex menstrual packs…" at bounding box center [594, 357] width 794 height 44
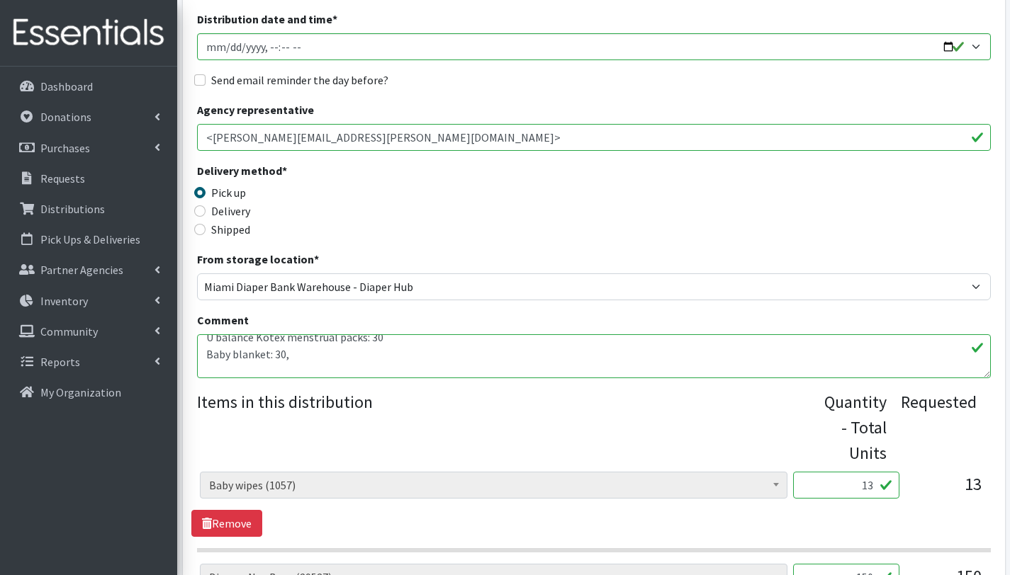
paste textarea "[MEDICAL_DATA] and Body wash: 50,"
click at [364, 367] on textarea "Other baby Essentials: [MEDICAL_DATA] bags: 30, U balance Kotex menstrual packs…" at bounding box center [594, 357] width 794 height 44
click at [283, 345] on textarea "Other baby Essentials: [MEDICAL_DATA] bags: 30, U balance Kotex menstrual packs…" at bounding box center [594, 357] width 794 height 44
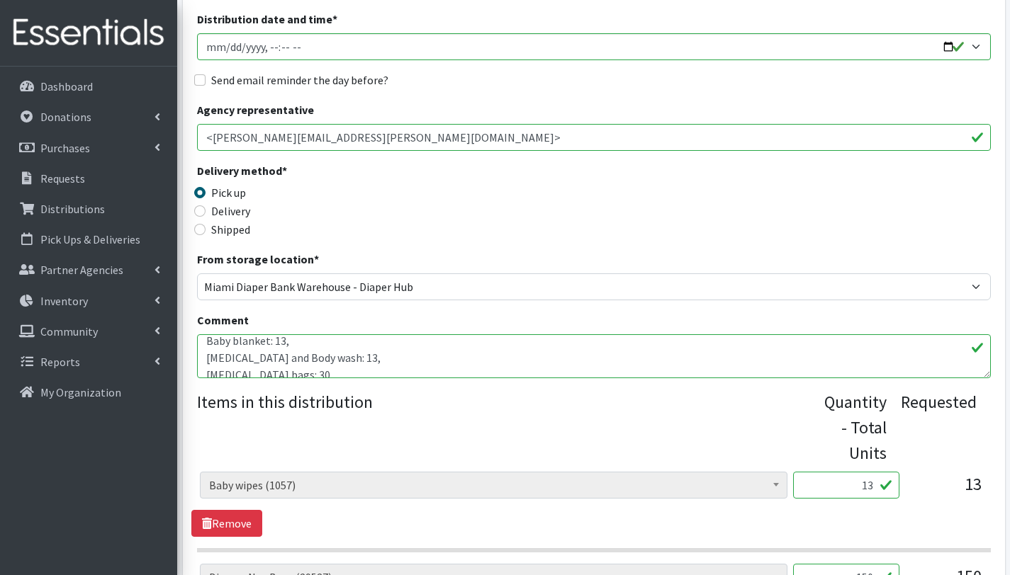
scroll to position [47, 0]
click at [341, 354] on textarea "Other baby Essentials: [MEDICAL_DATA] bags: 30, U balance Kotex menstrual packs…" at bounding box center [594, 357] width 794 height 44
click at [377, 369] on textarea "Other baby Essentials: [MEDICAL_DATA] bags: 30, U balance Kotex menstrual packs…" at bounding box center [594, 357] width 794 height 44
drag, startPoint x: 341, startPoint y: 366, endPoint x: 194, endPoint y: 361, distance: 146.8
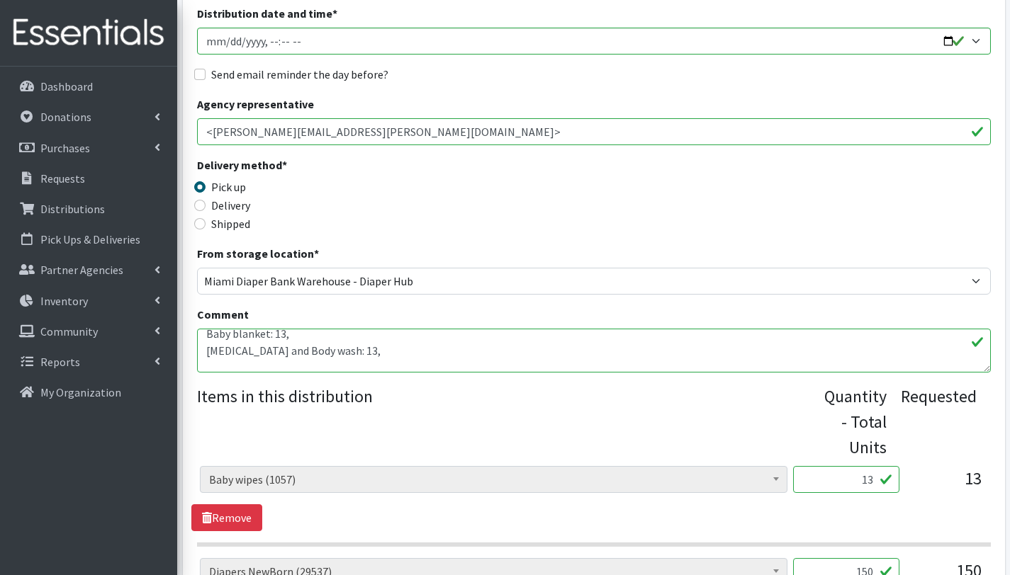
scroll to position [69, 0]
click at [402, 346] on textarea "Other baby Essentials: [MEDICAL_DATA] bags: 30, U balance Kotex menstrual packs…" at bounding box center [594, 351] width 794 height 44
paste textarea "Small baby backpacks: 50."
click at [249, 352] on textarea "Other baby Essentials: [MEDICAL_DATA] bags: 30, U balance Kotex menstrual packs…" at bounding box center [594, 351] width 794 height 44
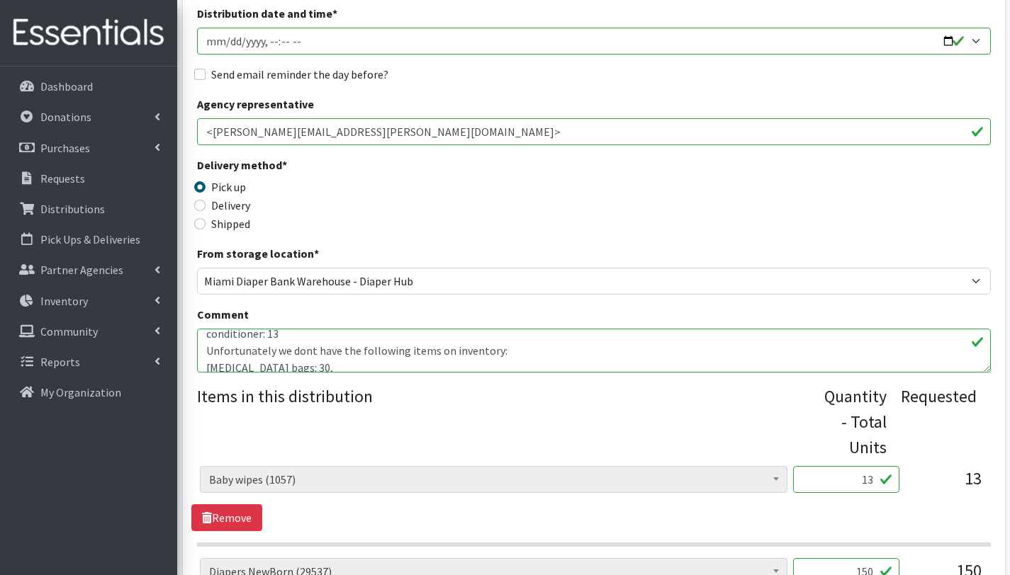
click at [293, 348] on textarea "Other baby Essentials: [MEDICAL_DATA] bags: 30, U balance Kotex menstrual packs…" at bounding box center [594, 351] width 794 height 44
click at [308, 352] on textarea "Other baby Essentials: [MEDICAL_DATA] bags: 30, U balance Kotex menstrual packs…" at bounding box center [594, 351] width 794 height 44
click at [443, 350] on textarea "Other baby Essentials: [MEDICAL_DATA] bags: 30, U balance Kotex menstrual packs…" at bounding box center [594, 351] width 794 height 44
click at [206, 354] on textarea "Other baby Essentials: [MEDICAL_DATA] bags: 30, U balance Kotex menstrual packs…" at bounding box center [594, 351] width 794 height 44
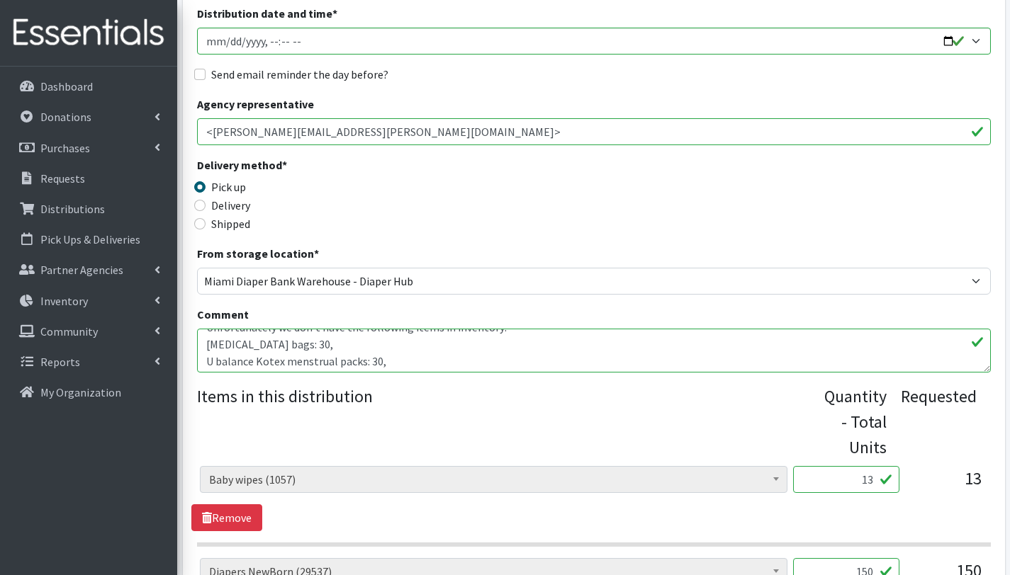
scroll to position [172, 0]
click at [206, 358] on textarea "Other baby Essentials: [MEDICAL_DATA] bags: 30, U balance Kotex menstrual packs…" at bounding box center [594, 351] width 794 height 44
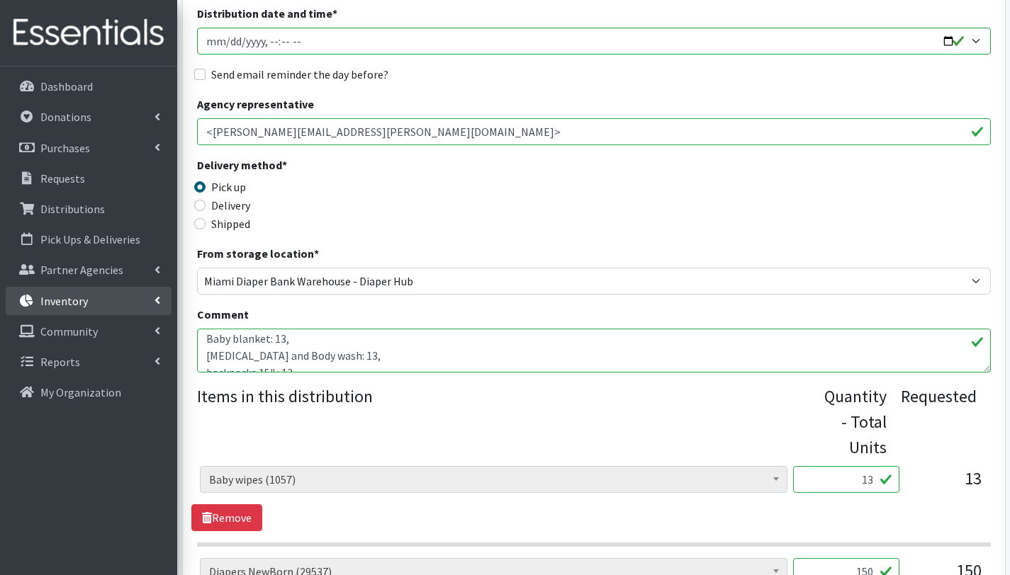
scroll to position [0, 0]
drag, startPoint x: 389, startPoint y: 336, endPoint x: 170, endPoint y: 313, distance: 220.2
click at [170, 313] on div "User Guide 2 2 Pick-ups remaining this week View Calendar 3 3 Requests 0 Partne…" at bounding box center [505, 578] width 1010 height 1596
click at [331, 364] on textarea "Other baby Essentials: [MEDICAL_DATA] bags: 30, U balance Kotex menstrual packs…" at bounding box center [594, 351] width 794 height 44
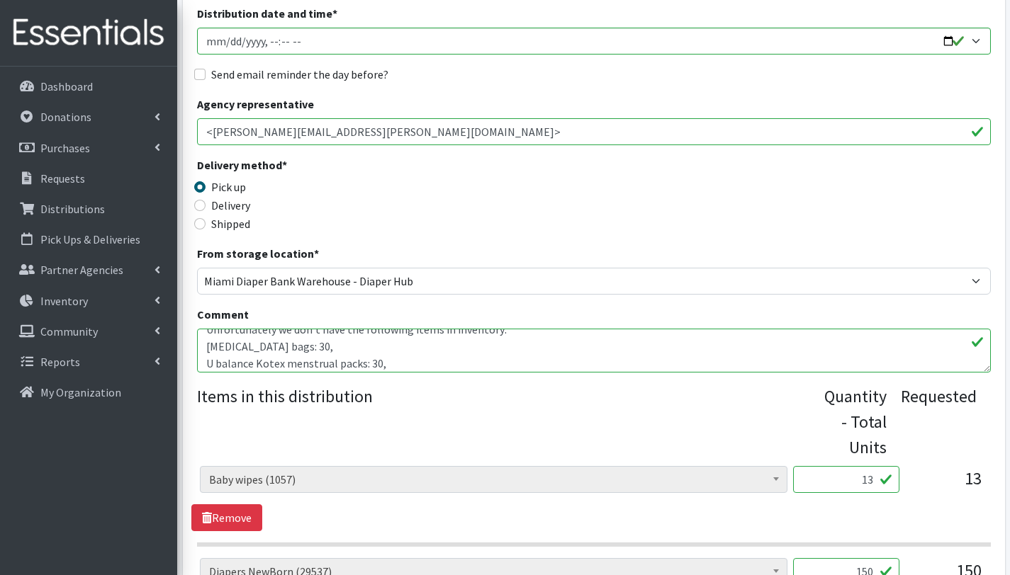
scroll to position [167, 0]
click at [383, 361] on textarea "Other baby Essentials: [MEDICAL_DATA] bags: 30, U balance Kotex menstrual packs…" at bounding box center [594, 351] width 794 height 44
click at [208, 361] on textarea "Other baby Essentials: [MEDICAL_DATA] bags: 30, U balance Kotex menstrual packs…" at bounding box center [594, 351] width 794 height 44
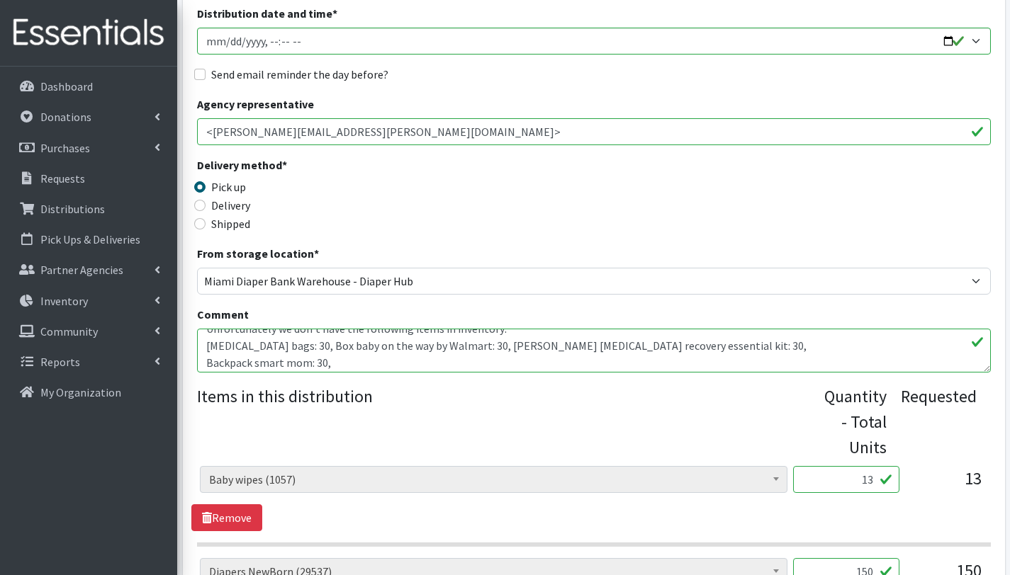
click at [208, 360] on textarea "Other baby Essentials: [MEDICAL_DATA] bags: 30, U balance Kotex menstrual packs…" at bounding box center [594, 351] width 794 height 44
click at [205, 363] on textarea "Other baby Essentials: [MEDICAL_DATA] bags: 30, U balance Kotex menstrual packs…" at bounding box center [594, 351] width 794 height 44
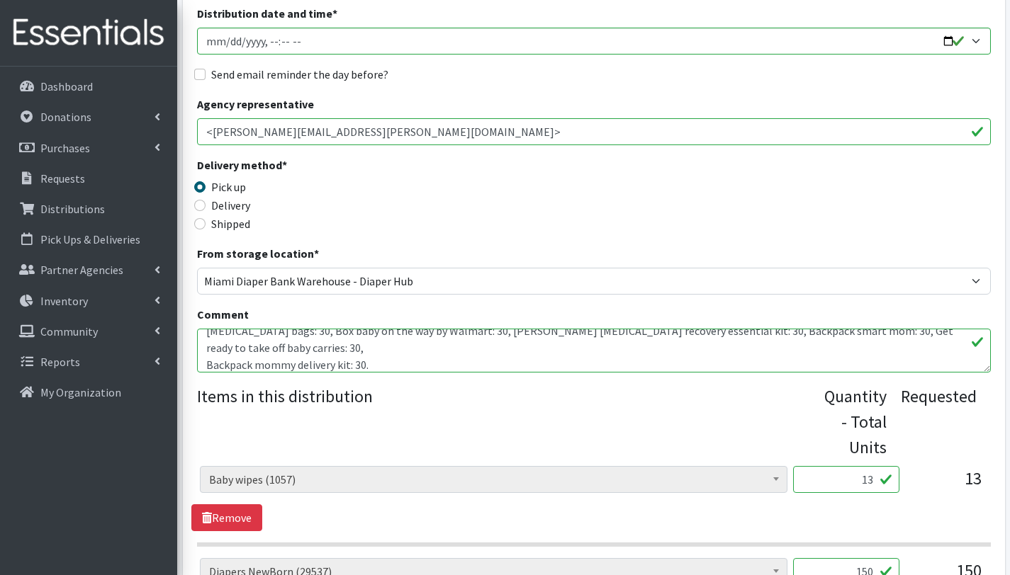
scroll to position [184, 0]
click at [208, 361] on textarea "Other baby Essentials: [MEDICAL_DATA] bags: 30, U balance Kotex menstrual packs…" at bounding box center [594, 351] width 794 height 44
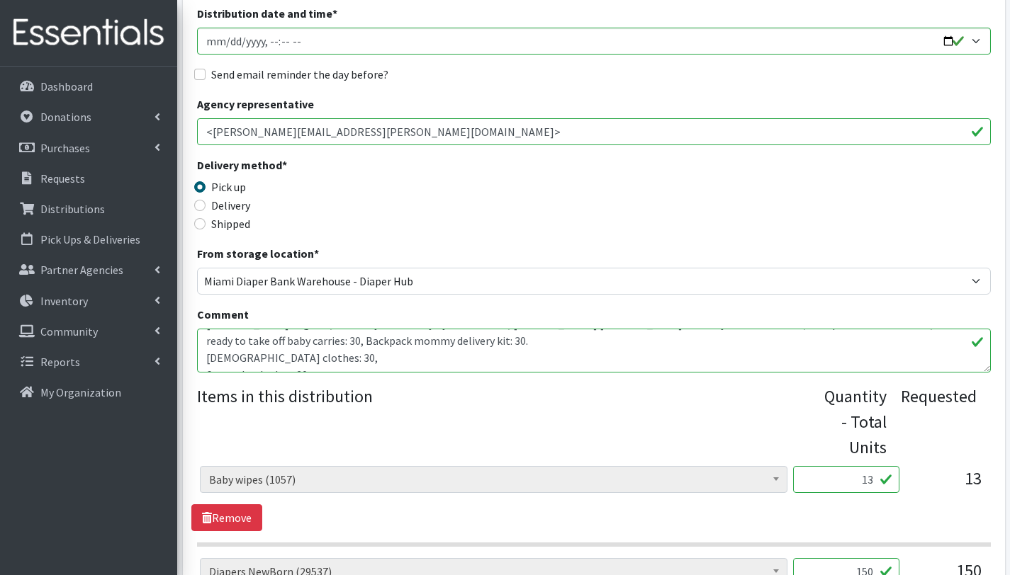
scroll to position [189, 0]
click at [205, 359] on textarea "Other baby Essentials: [MEDICAL_DATA] bags: 30, U balance Kotex menstrual packs…" at bounding box center [594, 351] width 794 height 44
click at [205, 357] on textarea "Other baby Essentials: [MEDICAL_DATA] bags: 30, U balance Kotex menstrual packs…" at bounding box center [594, 351] width 794 height 44
click at [203, 357] on textarea "Other baby Essentials: [MEDICAL_DATA] bags: 30, U balance Kotex menstrual packs…" at bounding box center [594, 351] width 794 height 44
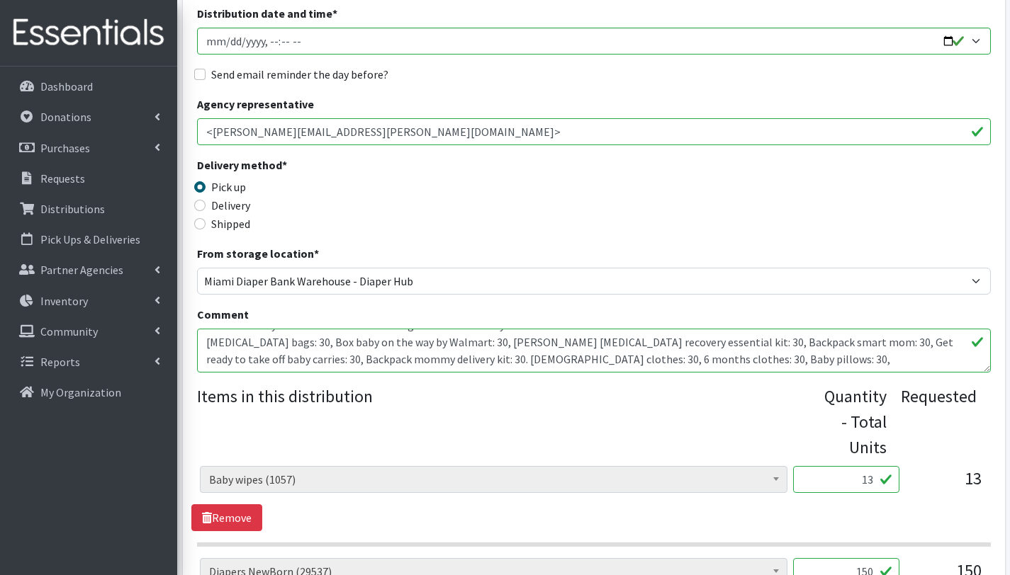
drag, startPoint x: 209, startPoint y: 340, endPoint x: 264, endPoint y: 397, distance: 78.7
type textarea "With this order you are serving 13 children. Other baby Essentials: U balance K…"
